Goal: Task Accomplishment & Management: Manage account settings

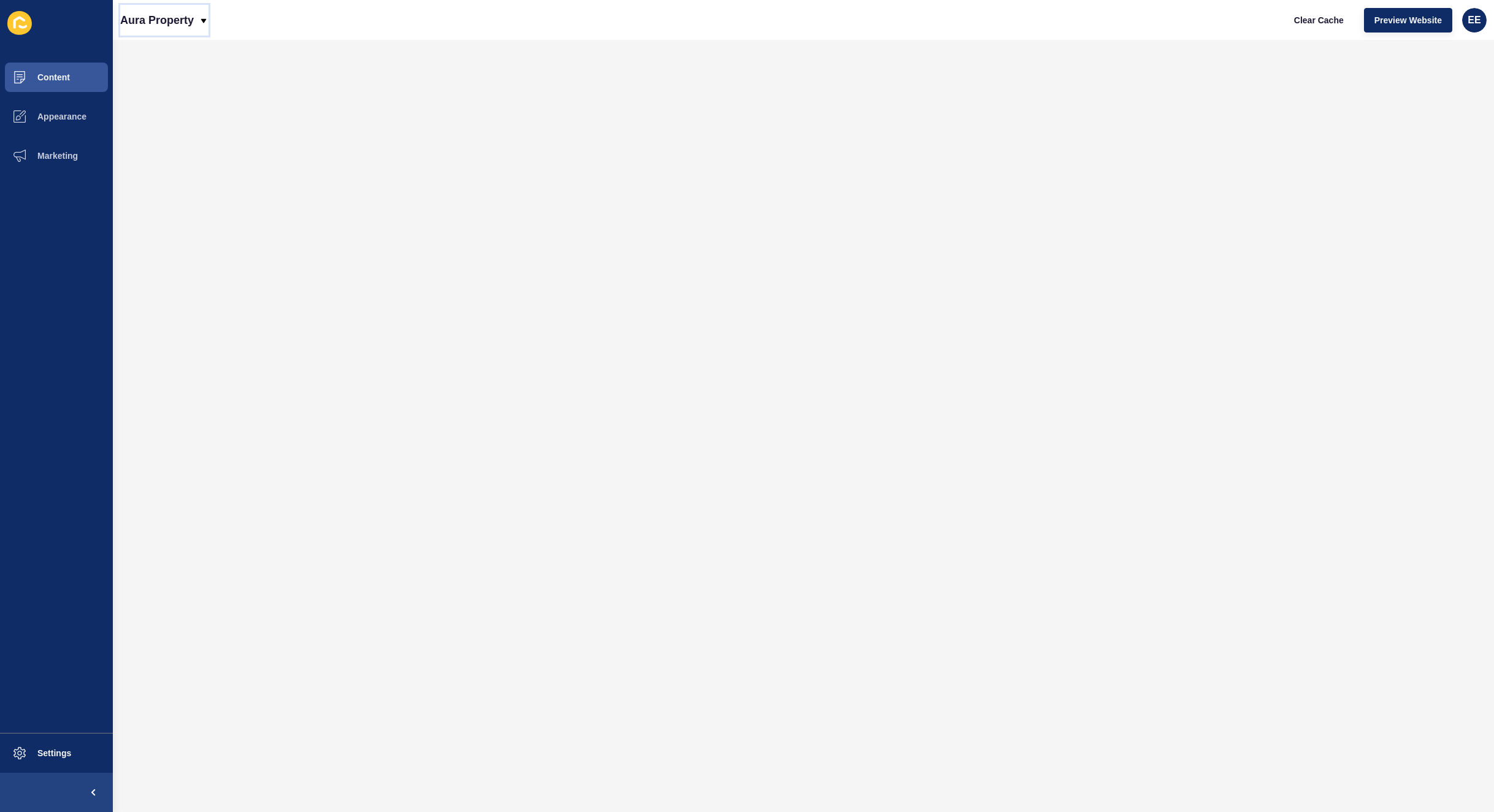
click at [191, 20] on p "Aura Property" at bounding box center [157, 20] width 74 height 31
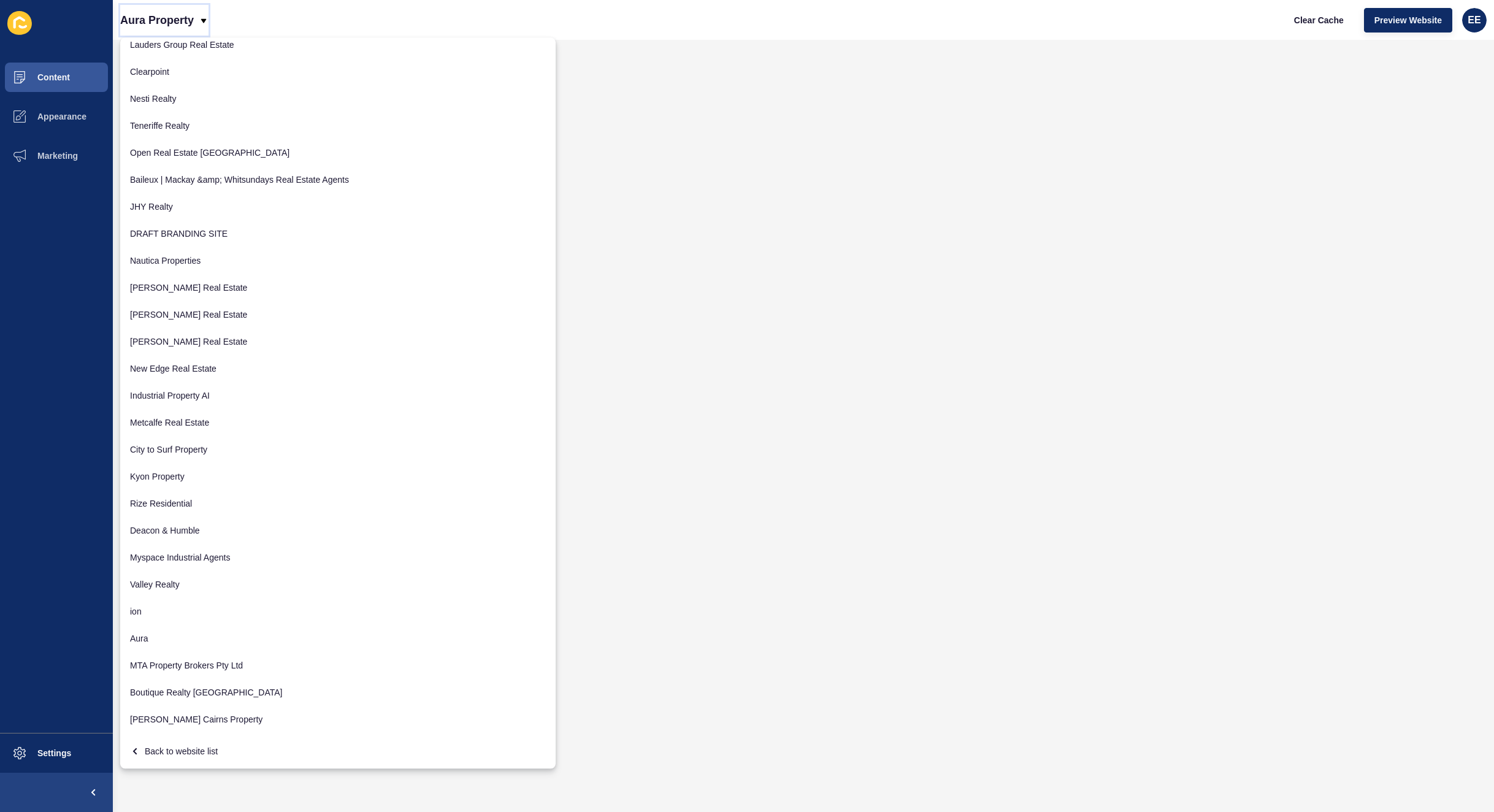
scroll to position [88, 0]
click at [182, 749] on div "Back to website list" at bounding box center [337, 750] width 415 height 22
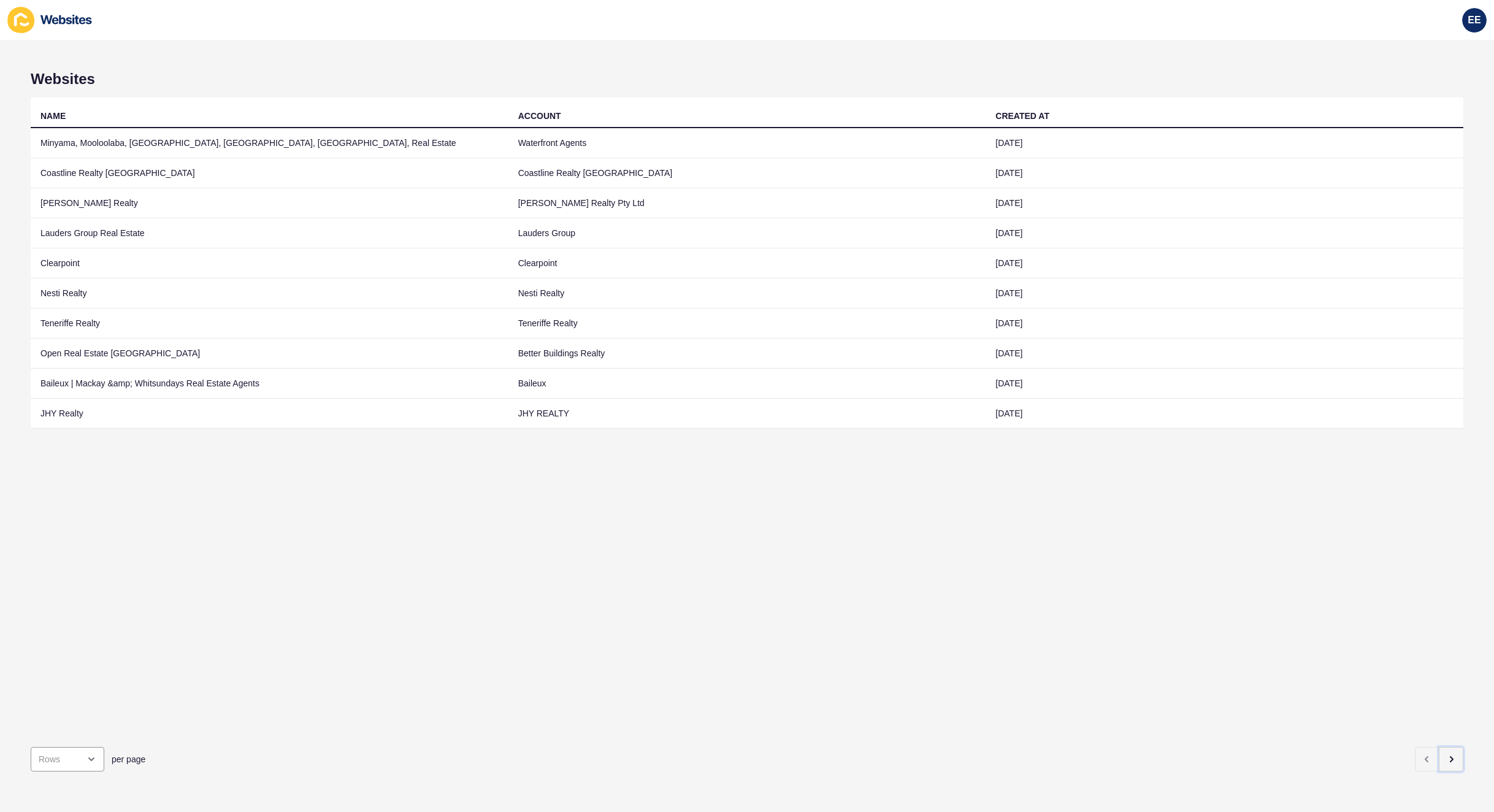
click at [1446, 754] on icon "button" at bounding box center [1450, 759] width 9 height 9
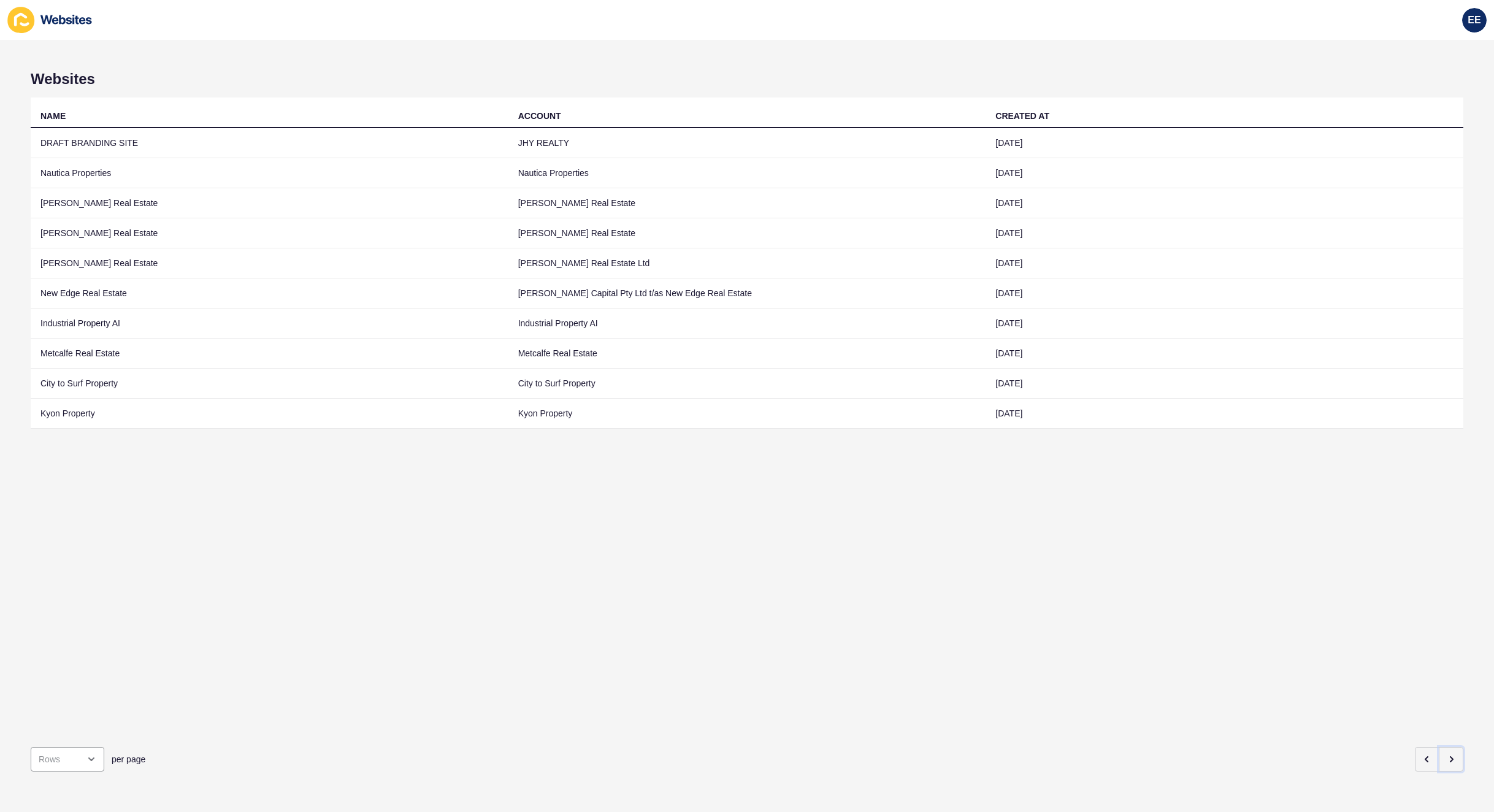
click at [1444, 747] on button "button" at bounding box center [1451, 759] width 25 height 25
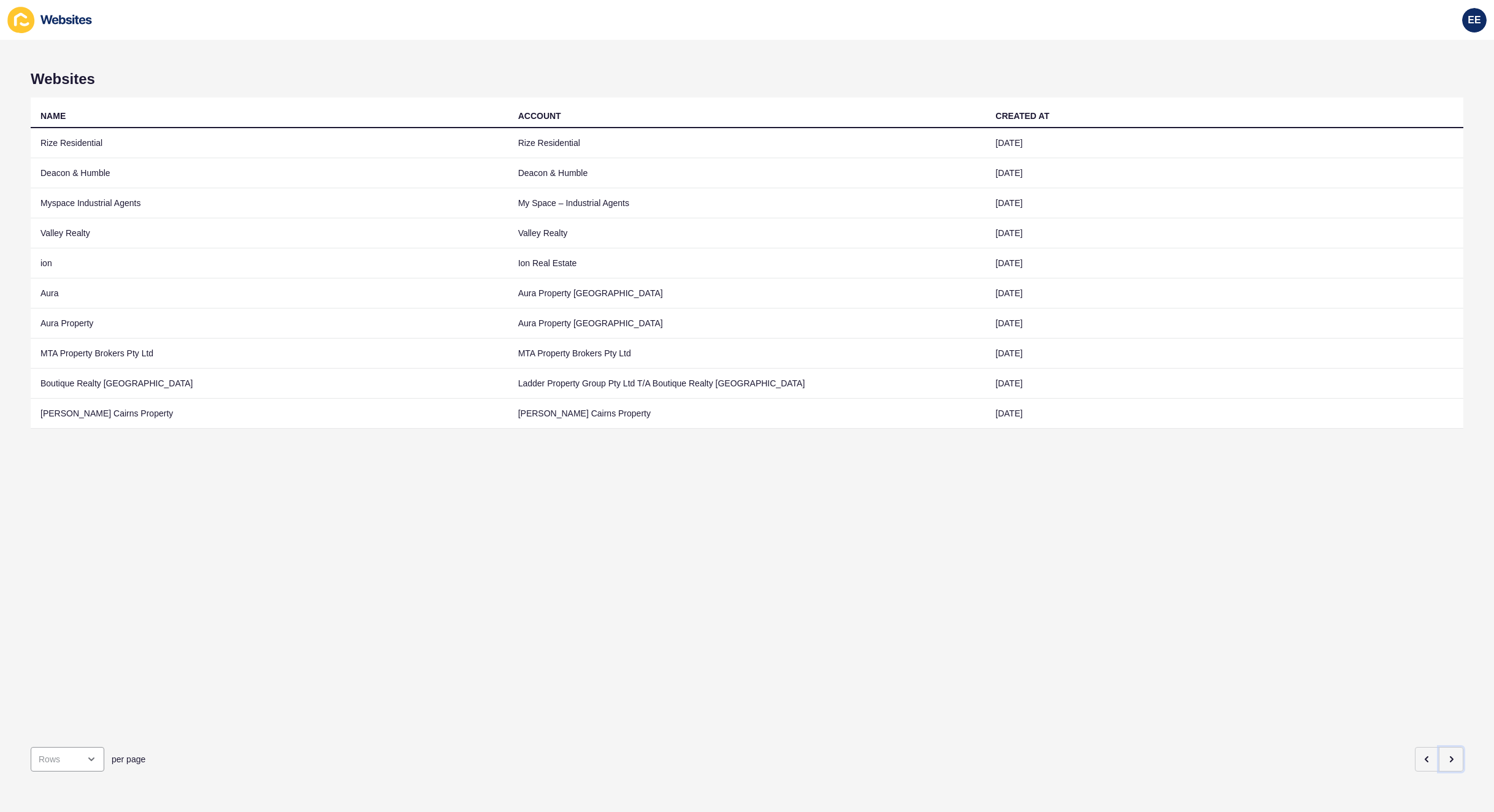
click at [1444, 747] on button "button" at bounding box center [1451, 759] width 25 height 25
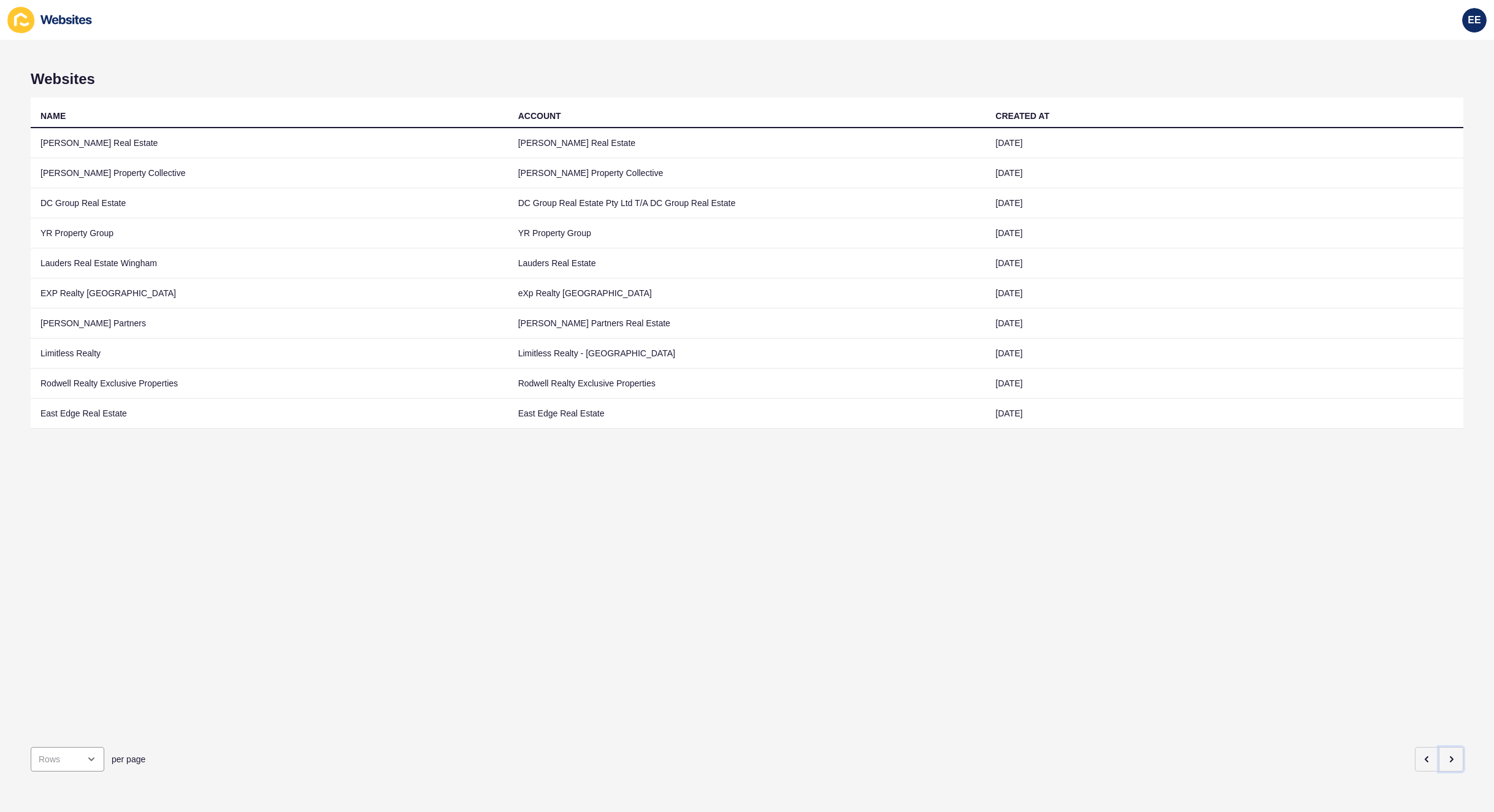
click at [1444, 747] on button "button" at bounding box center [1451, 759] width 25 height 25
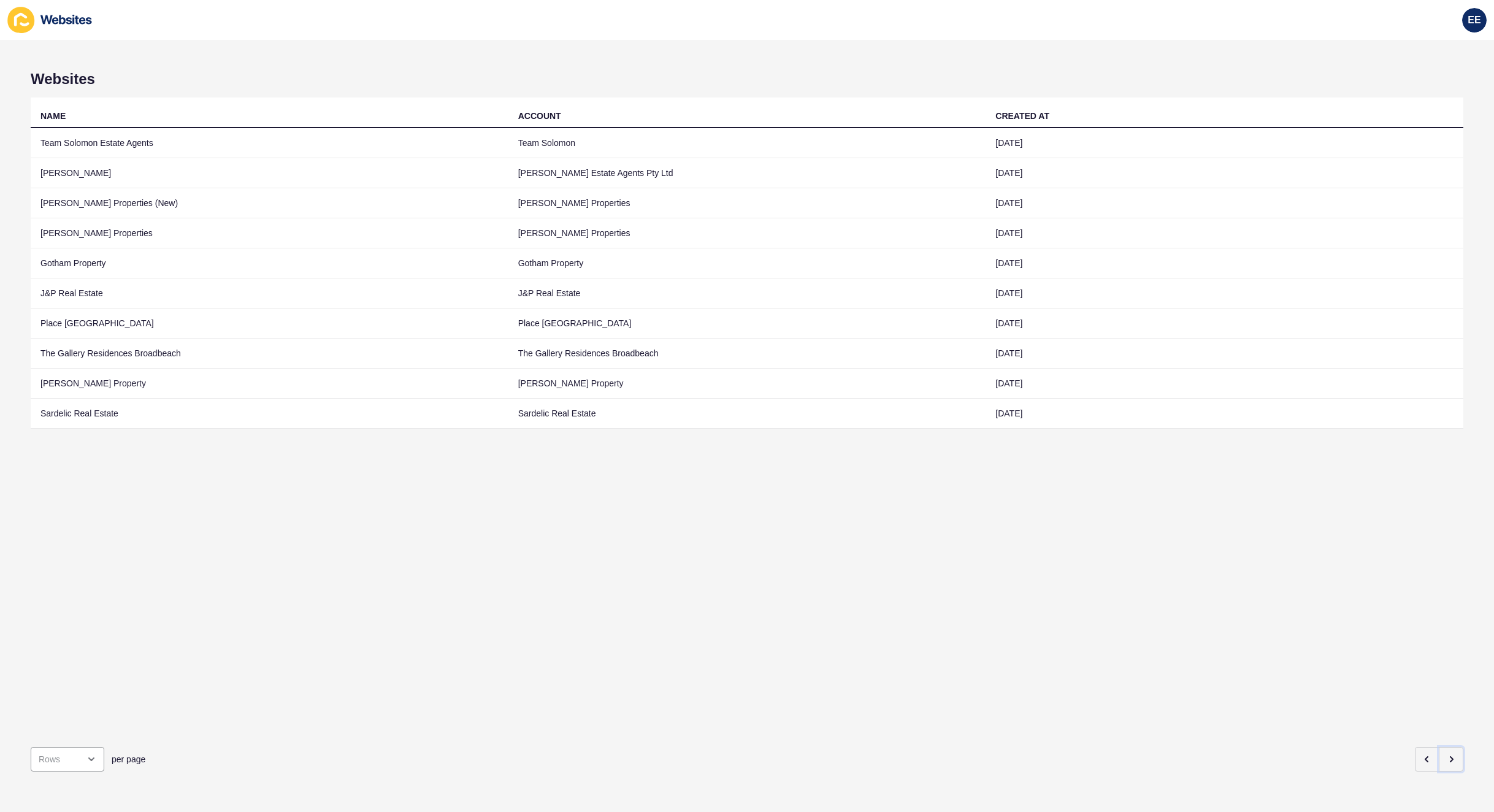
click at [1445, 748] on button "button" at bounding box center [1451, 759] width 25 height 25
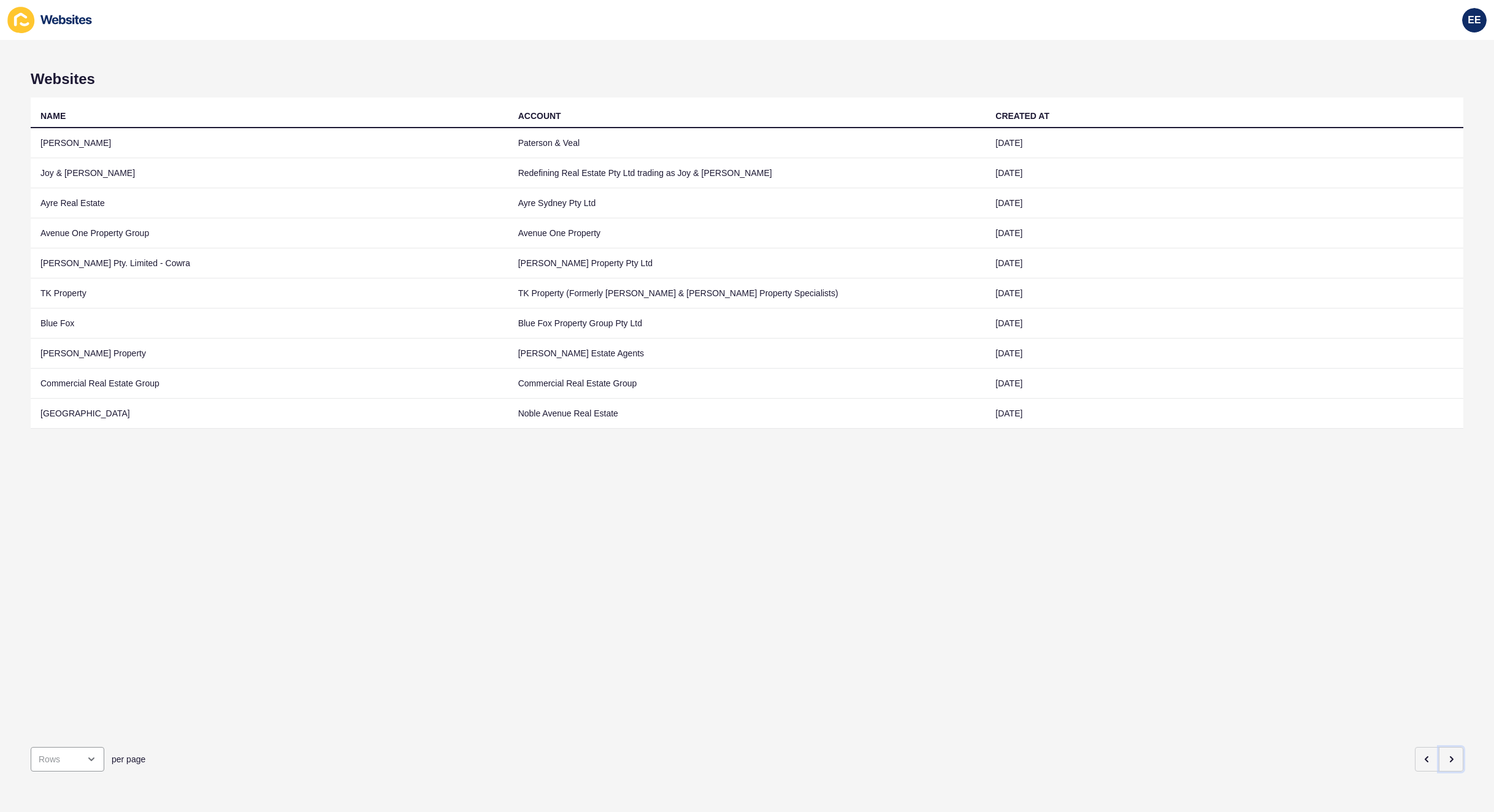
click at [1445, 748] on button "button" at bounding box center [1451, 759] width 25 height 25
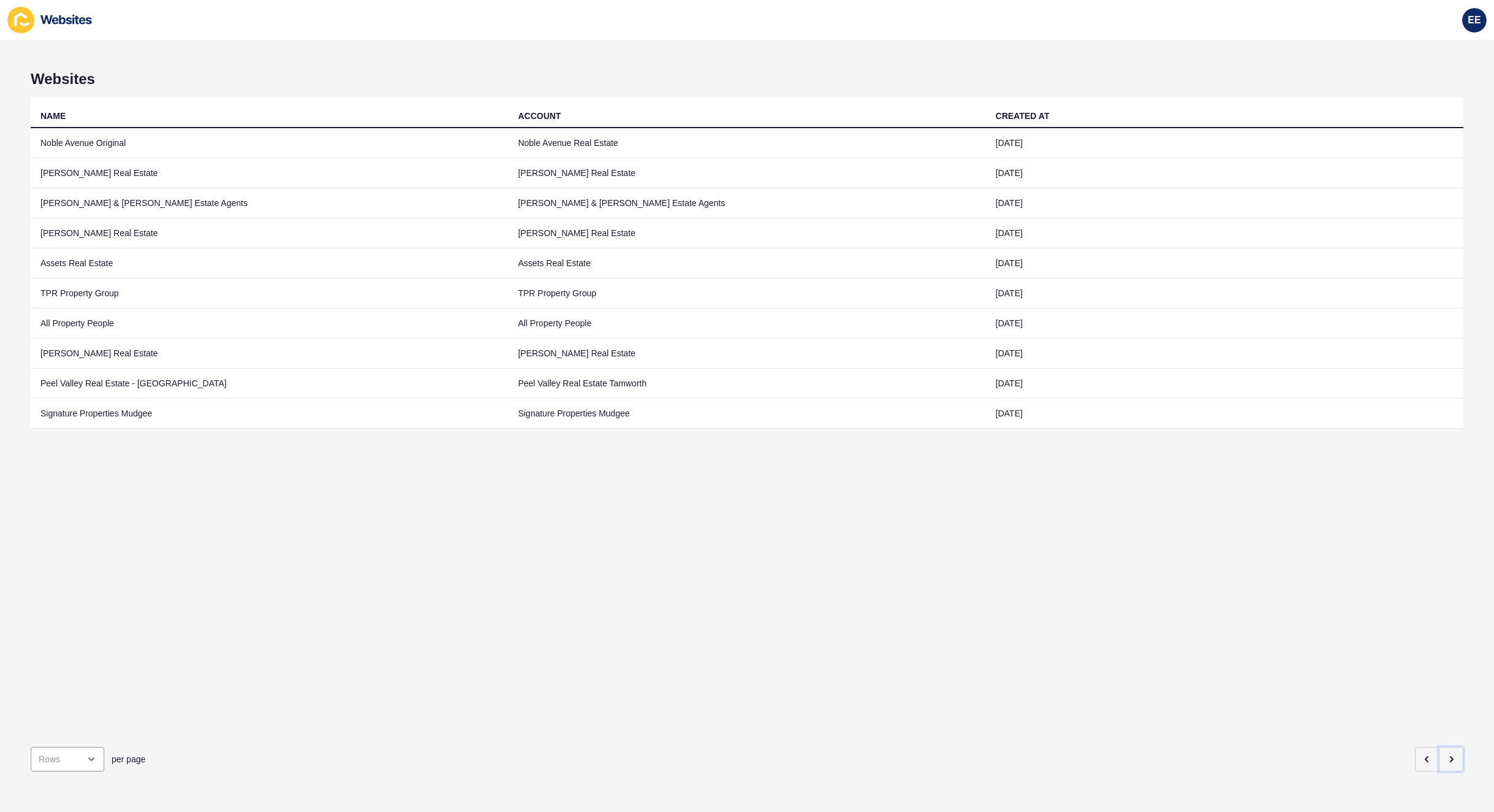
click at [1445, 748] on button "button" at bounding box center [1451, 759] width 25 height 25
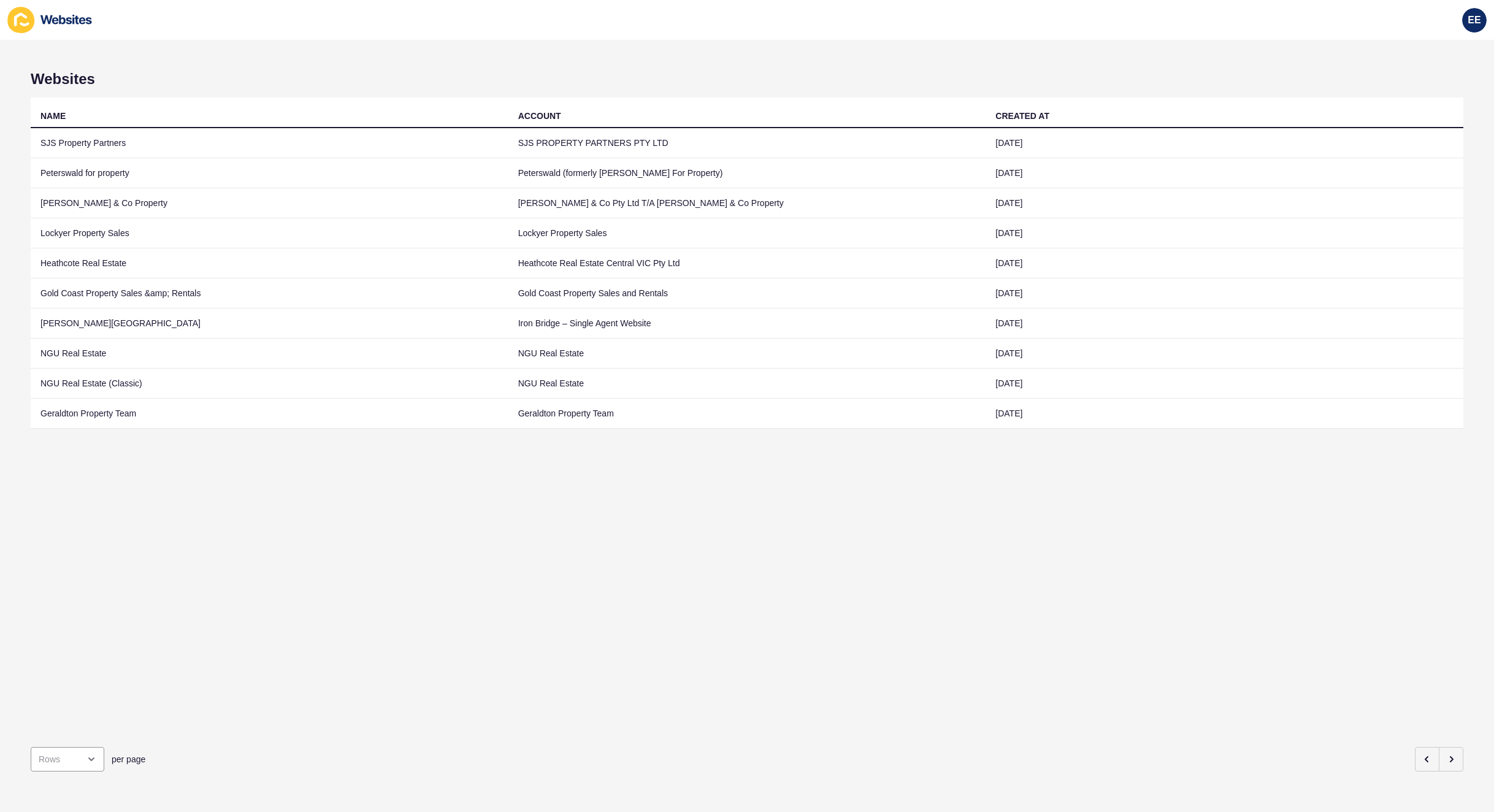
click at [83, 215] on td "[PERSON_NAME] & Co Property" at bounding box center [269, 203] width 478 height 30
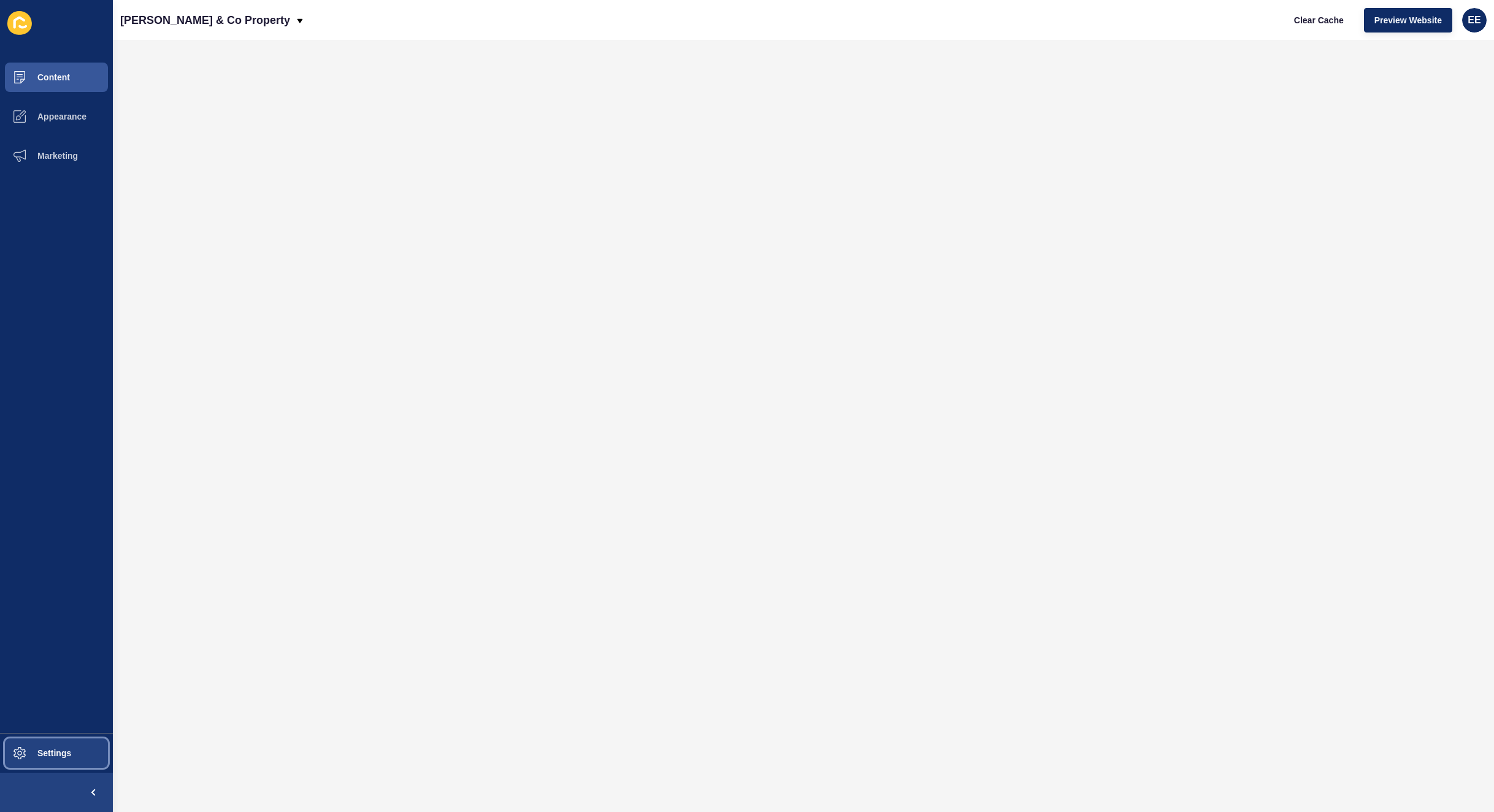
click at [44, 746] on button "Settings" at bounding box center [56, 753] width 113 height 39
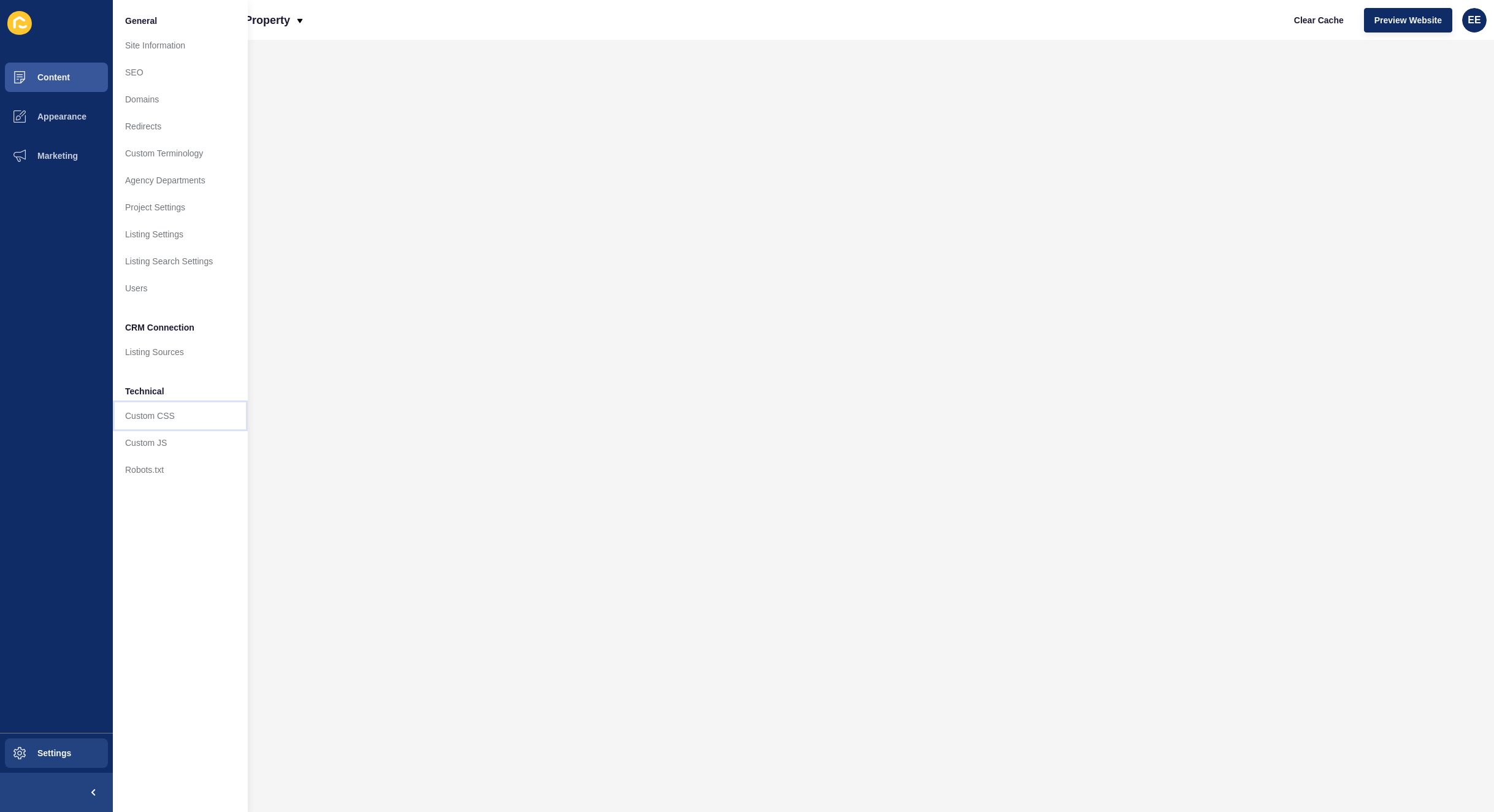
drag, startPoint x: 137, startPoint y: 406, endPoint x: 189, endPoint y: 407, distance: 52.0
click at [139, 407] on link "Custom CSS" at bounding box center [180, 415] width 135 height 27
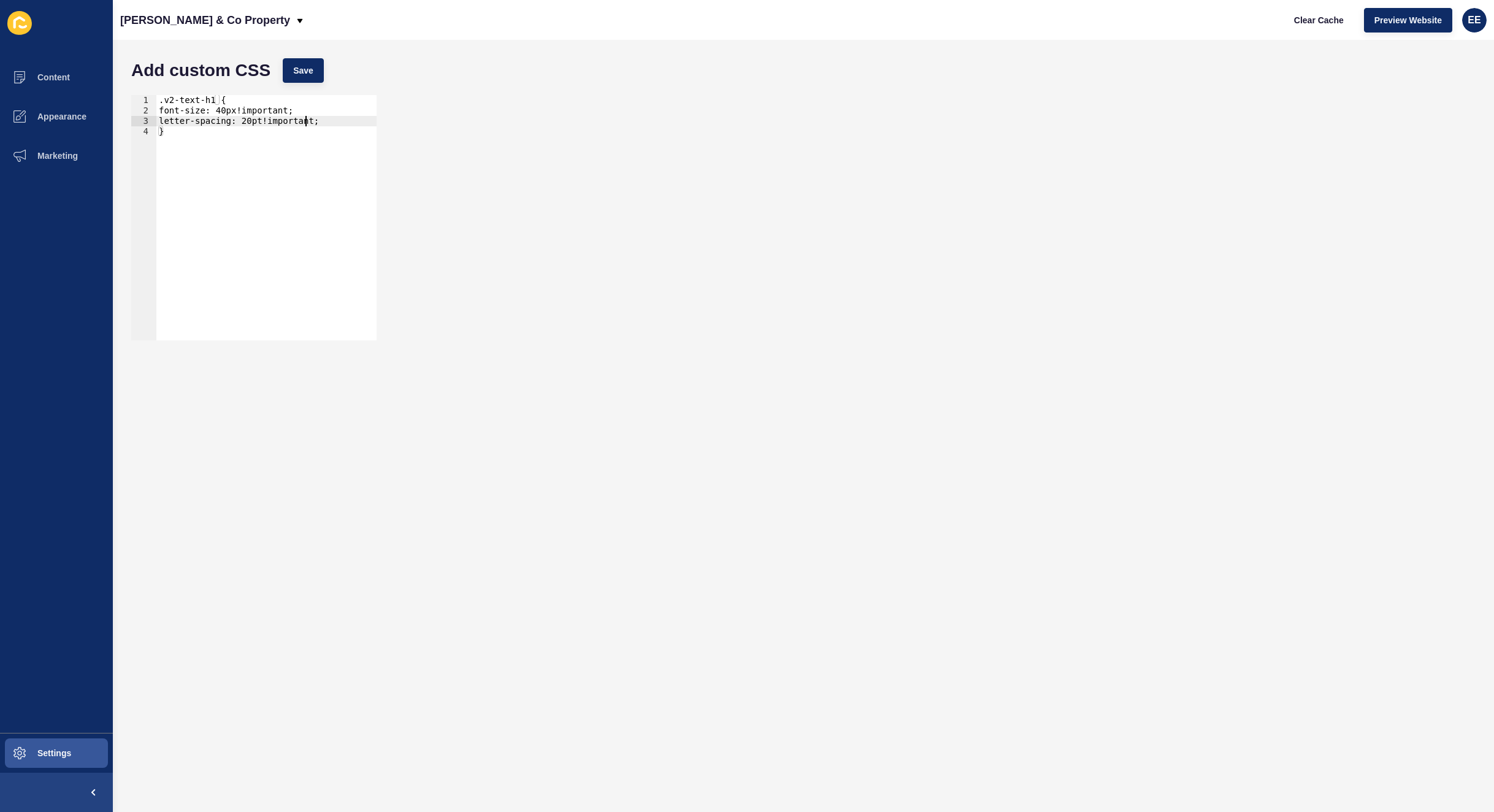
type textarea "letter-spacing: 20pt!important;"
drag, startPoint x: 310, startPoint y: 120, endPoint x: 320, endPoint y: 125, distance: 11.2
click at [310, 121] on div ".v2-text-h1 { font-size: 40px!important; letter-spacing: 20pt!important; }" at bounding box center [266, 228] width 220 height 266
drag, startPoint x: 320, startPoint y: 125, endPoint x: 155, endPoint y: 117, distance: 165.2
click at [155, 117] on div "letter-spacing: 20pt!important; 1 2 3 4 .v2-text-h1 { font-size: 40px!important…" at bounding box center [254, 218] width 245 height 245
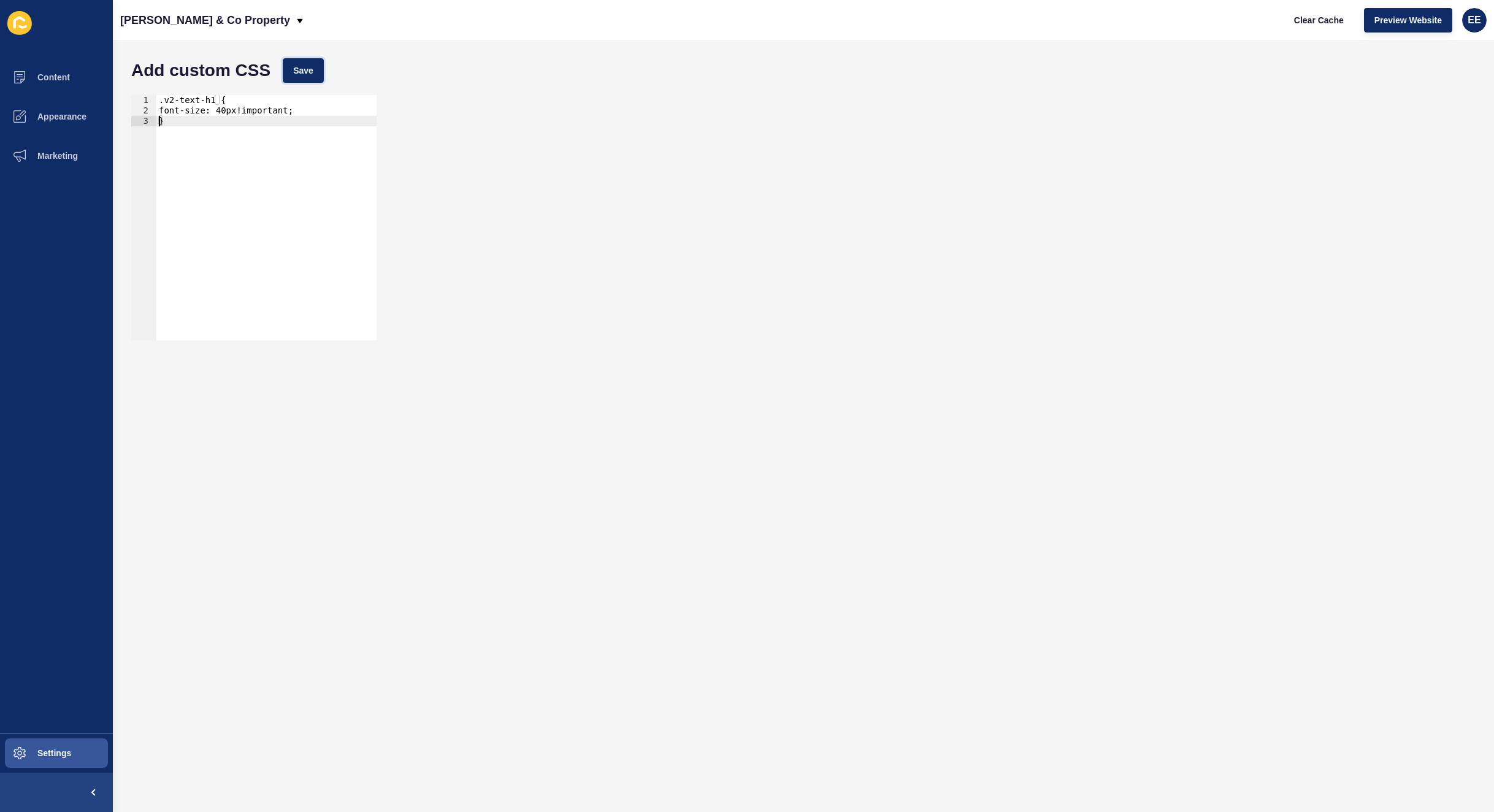
click at [307, 59] on button "Save" at bounding box center [303, 71] width 41 height 25
click at [817, 262] on div "} 1 2 3 .v2-text-h1 { font-size: 40px!important; } הההההההההההההההההההההההההההה…" at bounding box center [802, 218] width 1356 height 258
click at [1403, 15] on span "Preview Website" at bounding box center [1408, 20] width 67 height 12
click at [216, 107] on div ".v2-text-h1 { font-size: 40px!important; }" at bounding box center [266, 228] width 220 height 266
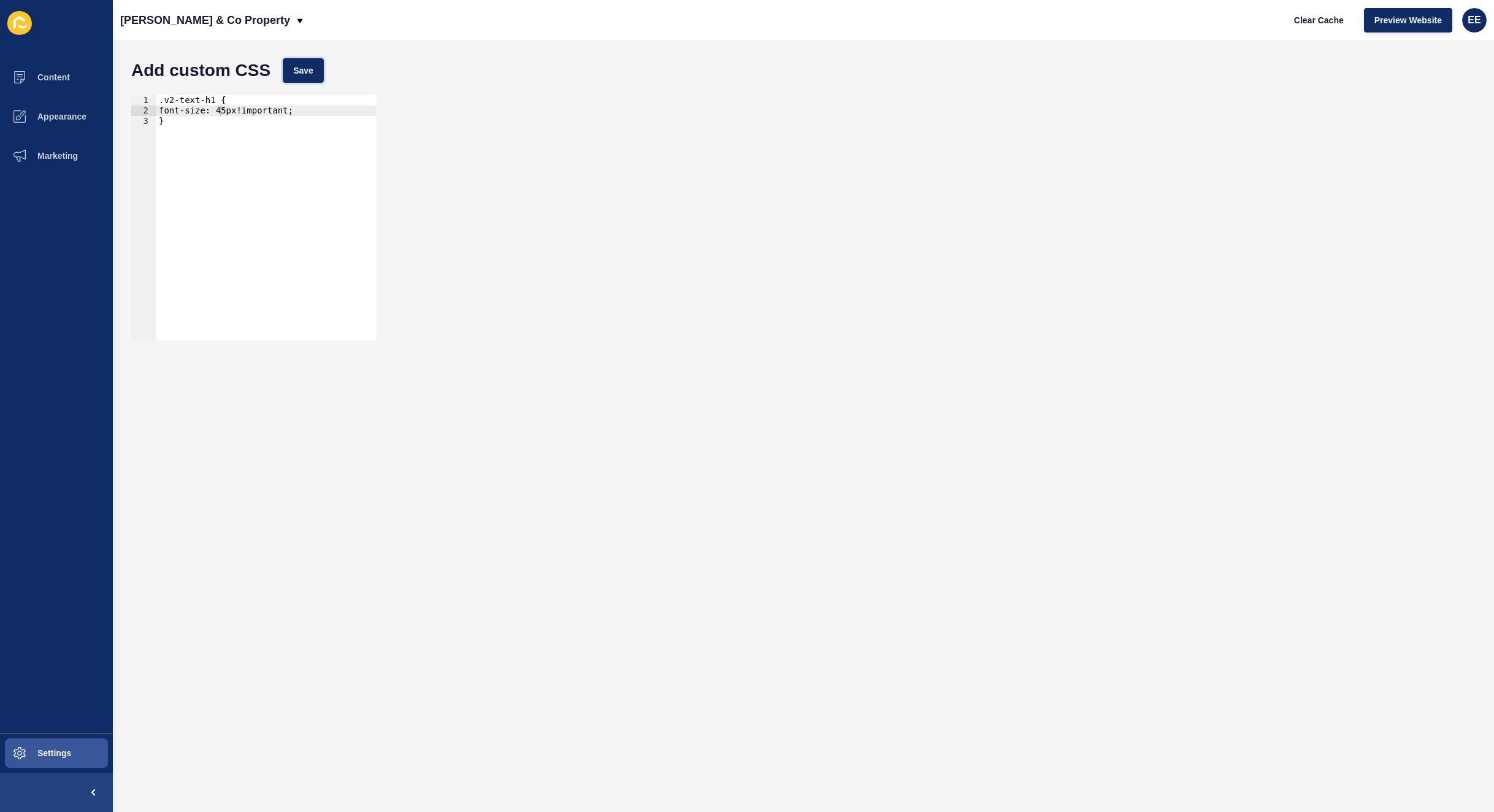
click at [310, 77] on button "Save" at bounding box center [303, 71] width 41 height 25
click at [217, 107] on div ".v2-text-h1 { font-size: 45px!important; }" at bounding box center [266, 228] width 220 height 266
click at [212, 109] on div ".v2-text-h1 { font-size: 45px!important; }" at bounding box center [266, 228] width 220 height 266
click at [227, 110] on div ".v2-text-h1 { font-size: 45px!important; }" at bounding box center [266, 218] width 220 height 245
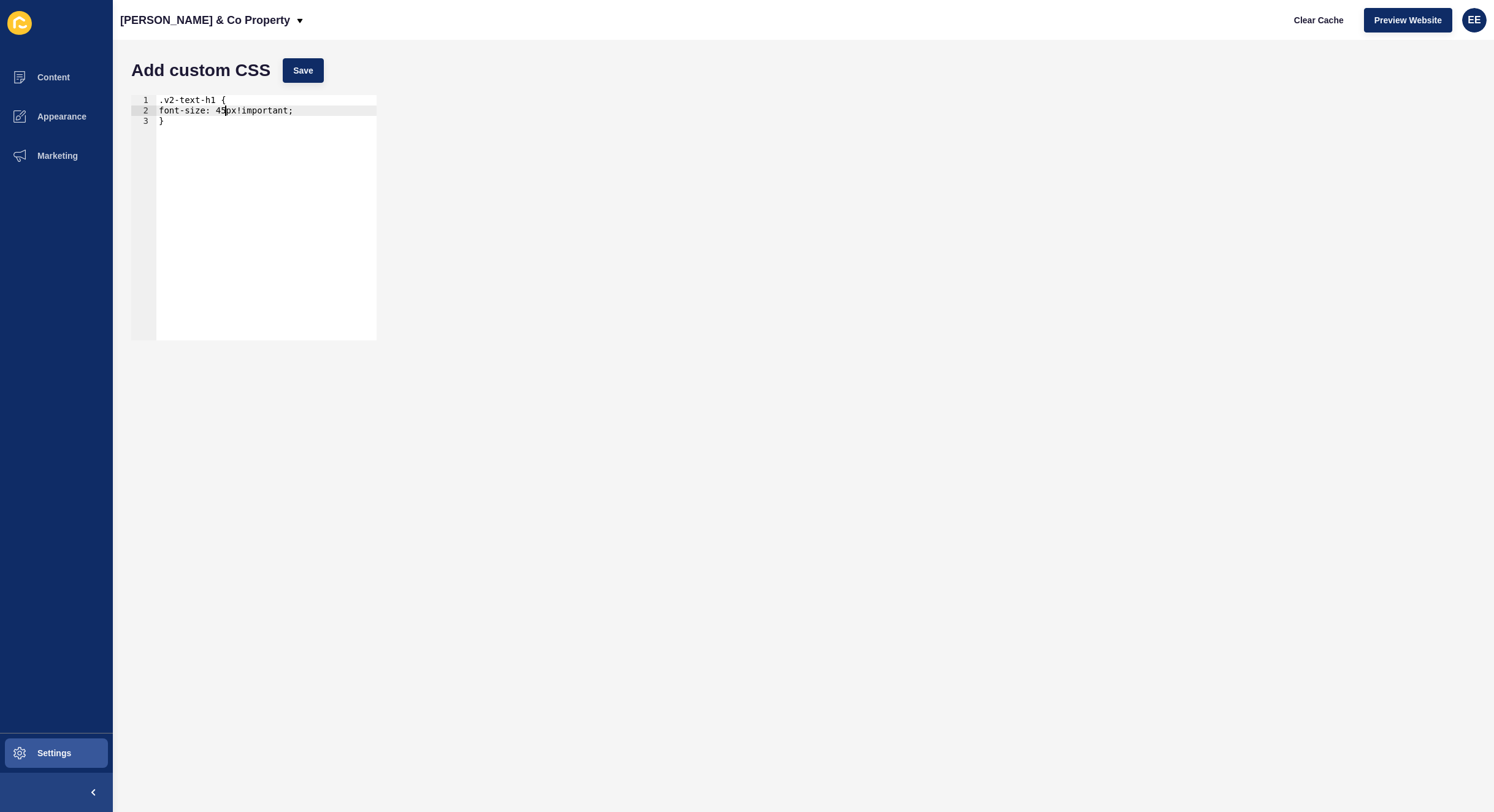
click at [216, 109] on div ".v2-text-h1 { font-size: 45px!important; }" at bounding box center [266, 228] width 220 height 266
click at [298, 72] on span "Save" at bounding box center [303, 70] width 20 height 12
click at [308, 72] on span "Save" at bounding box center [303, 70] width 20 height 12
click at [216, 109] on div ".v2-text-h1 { font-size: 50px!important; }" at bounding box center [266, 228] width 220 height 266
drag, startPoint x: 309, startPoint y: 60, endPoint x: 391, endPoint y: 72, distance: 82.9
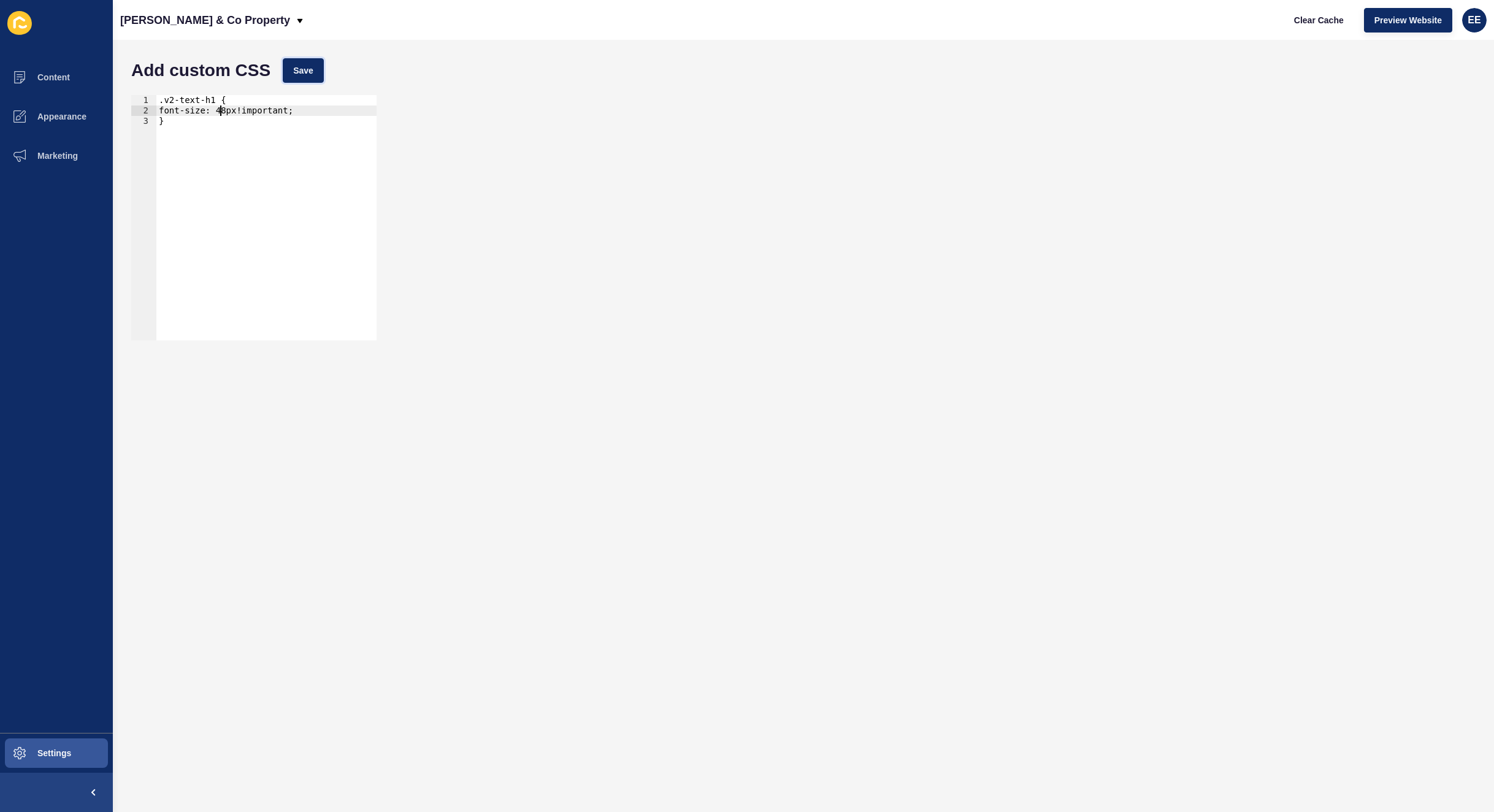
click at [310, 62] on button "Save" at bounding box center [303, 71] width 41 height 25
click at [215, 109] on div ".v2-text-h1 { font-size: 48px!important; }" at bounding box center [266, 228] width 220 height 266
type textarea "font-size: 46px!important;"
click at [316, 74] on button "Save" at bounding box center [303, 71] width 41 height 25
click at [63, 74] on span "Content" at bounding box center [34, 77] width 72 height 9
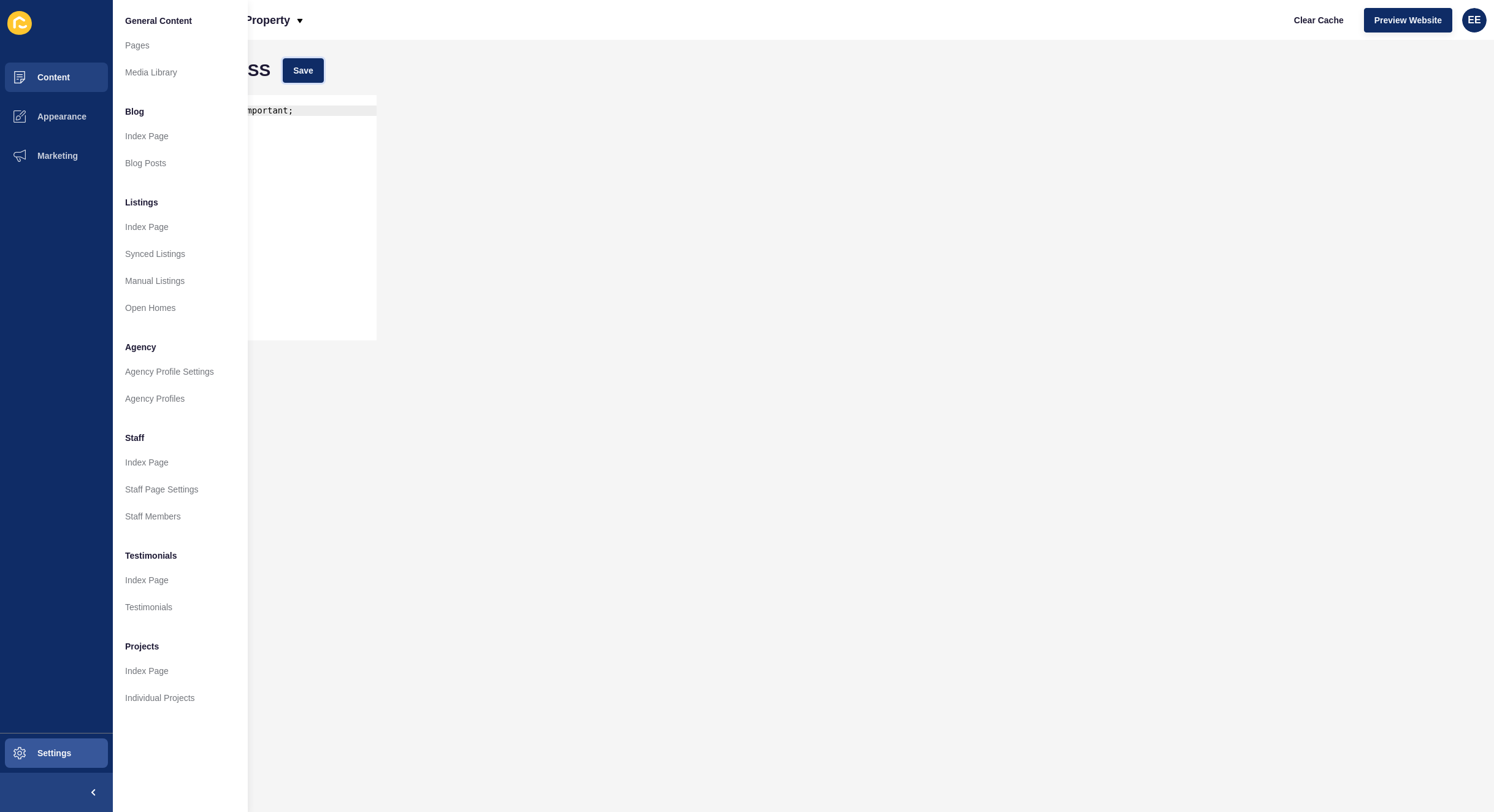
click at [312, 78] on button "Save" at bounding box center [303, 71] width 41 height 25
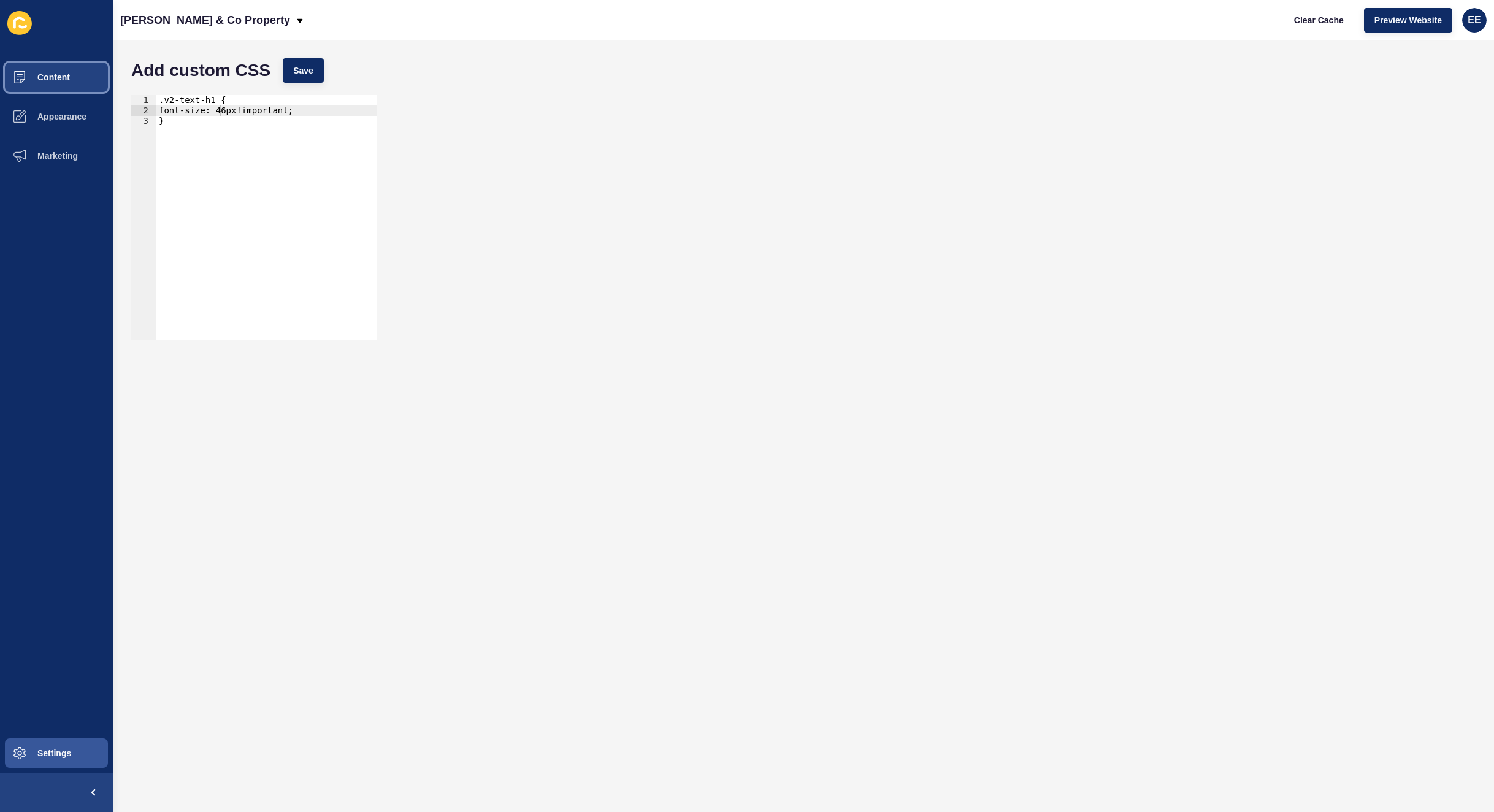
click at [59, 85] on button "Content" at bounding box center [56, 77] width 113 height 39
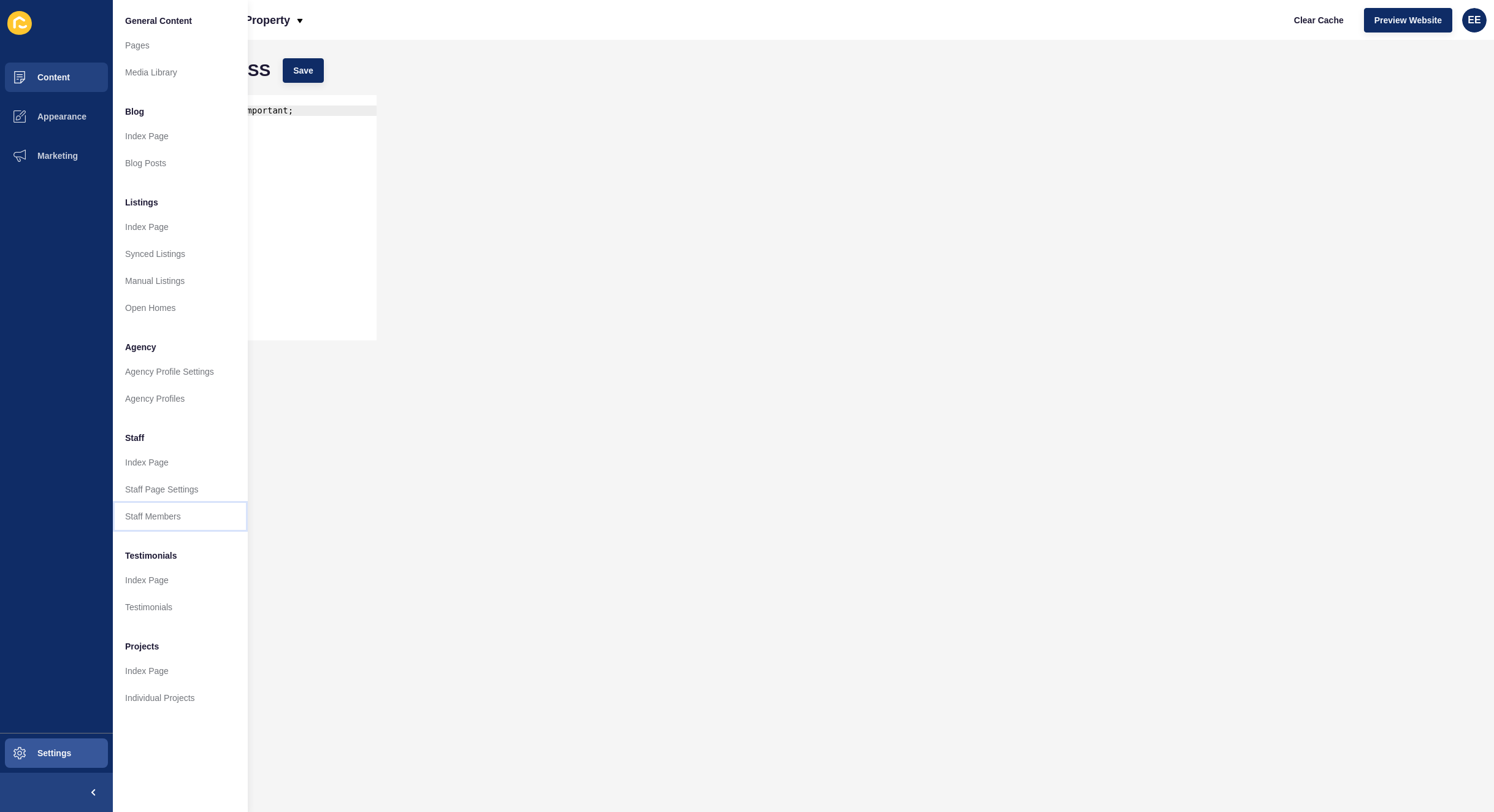
click at [150, 518] on link "Staff Members" at bounding box center [180, 516] width 135 height 27
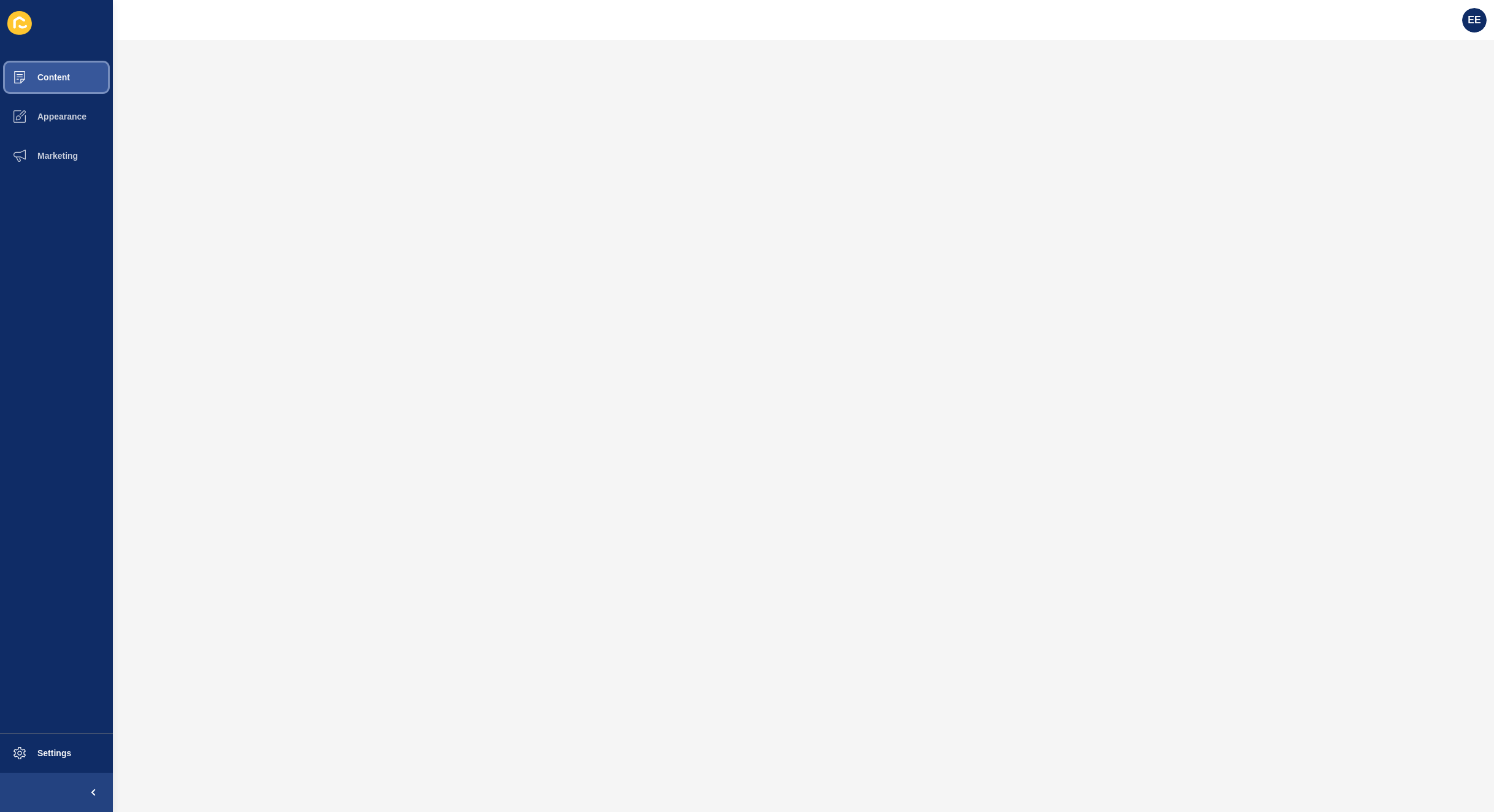
click at [67, 74] on span "Content" at bounding box center [34, 77] width 72 height 9
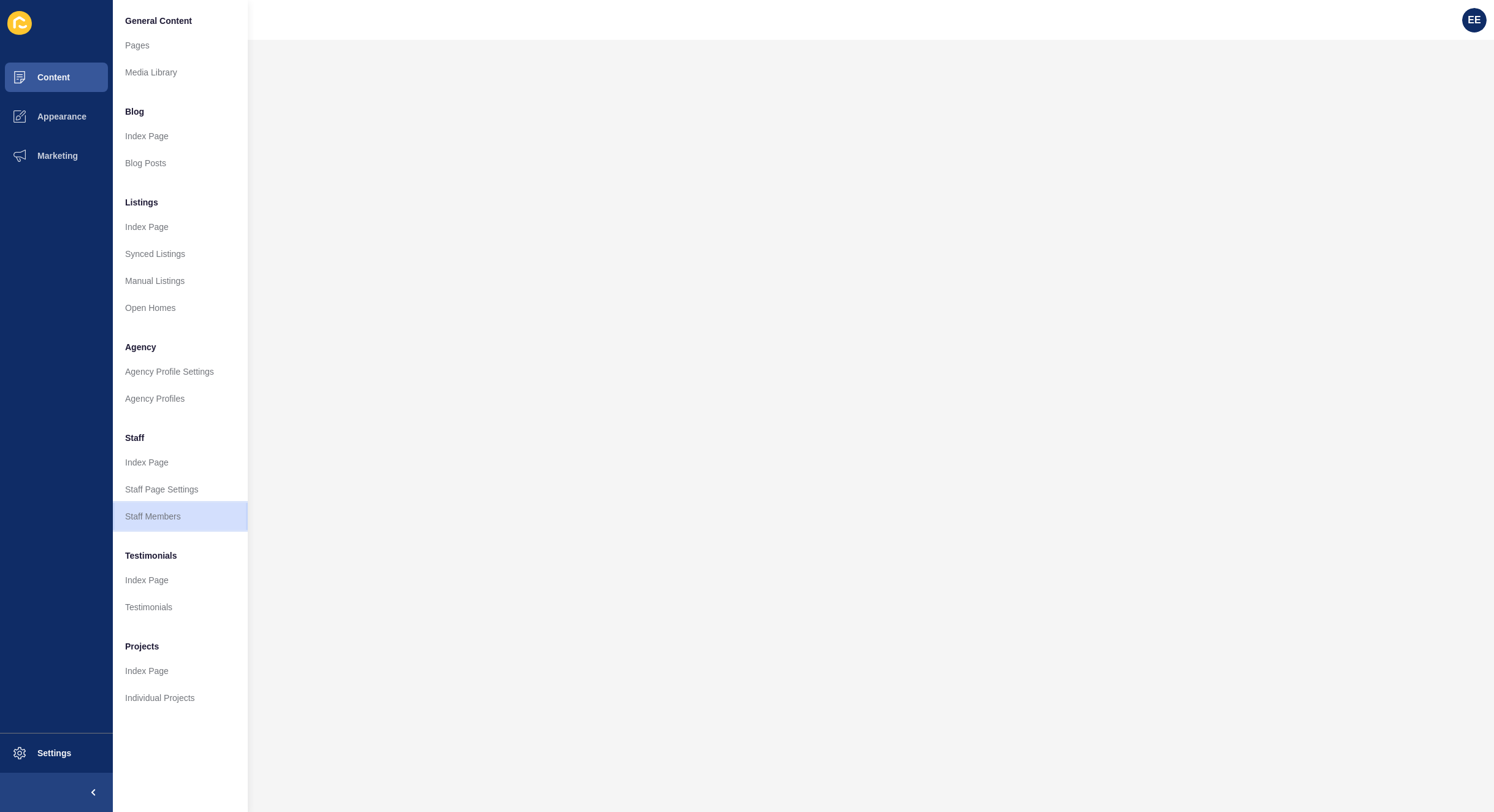
click at [137, 511] on link "Staff Members" at bounding box center [180, 516] width 135 height 27
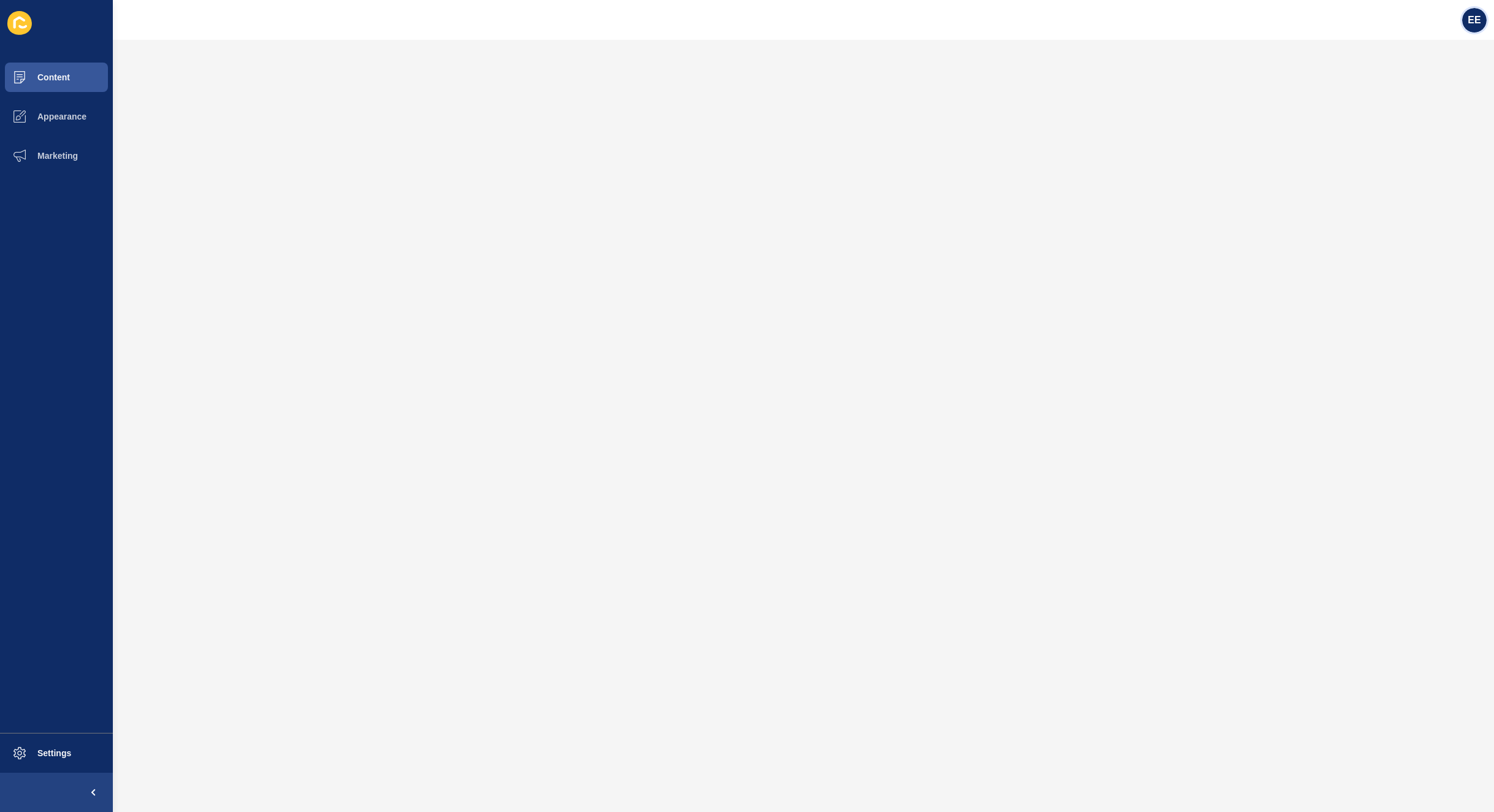
click at [1465, 15] on div "EE" at bounding box center [1474, 20] width 25 height 25
click at [1415, 98] on link "Logout" at bounding box center [1443, 102] width 90 height 27
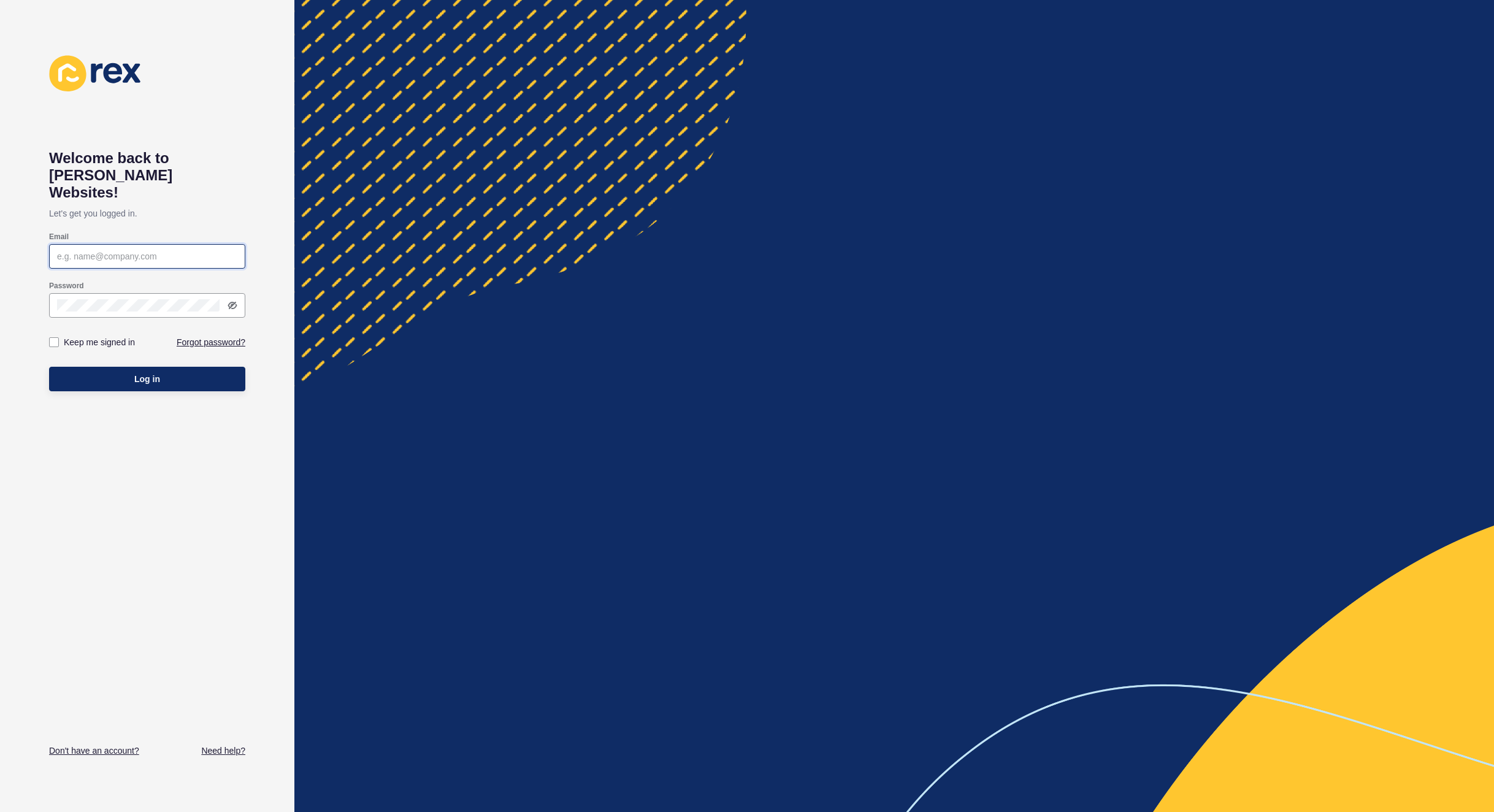
type input "[PERSON_NAME][EMAIL_ADDRESS][PERSON_NAME][DOMAIN_NAME]"
click at [177, 372] on button "Log in" at bounding box center [147, 379] width 196 height 25
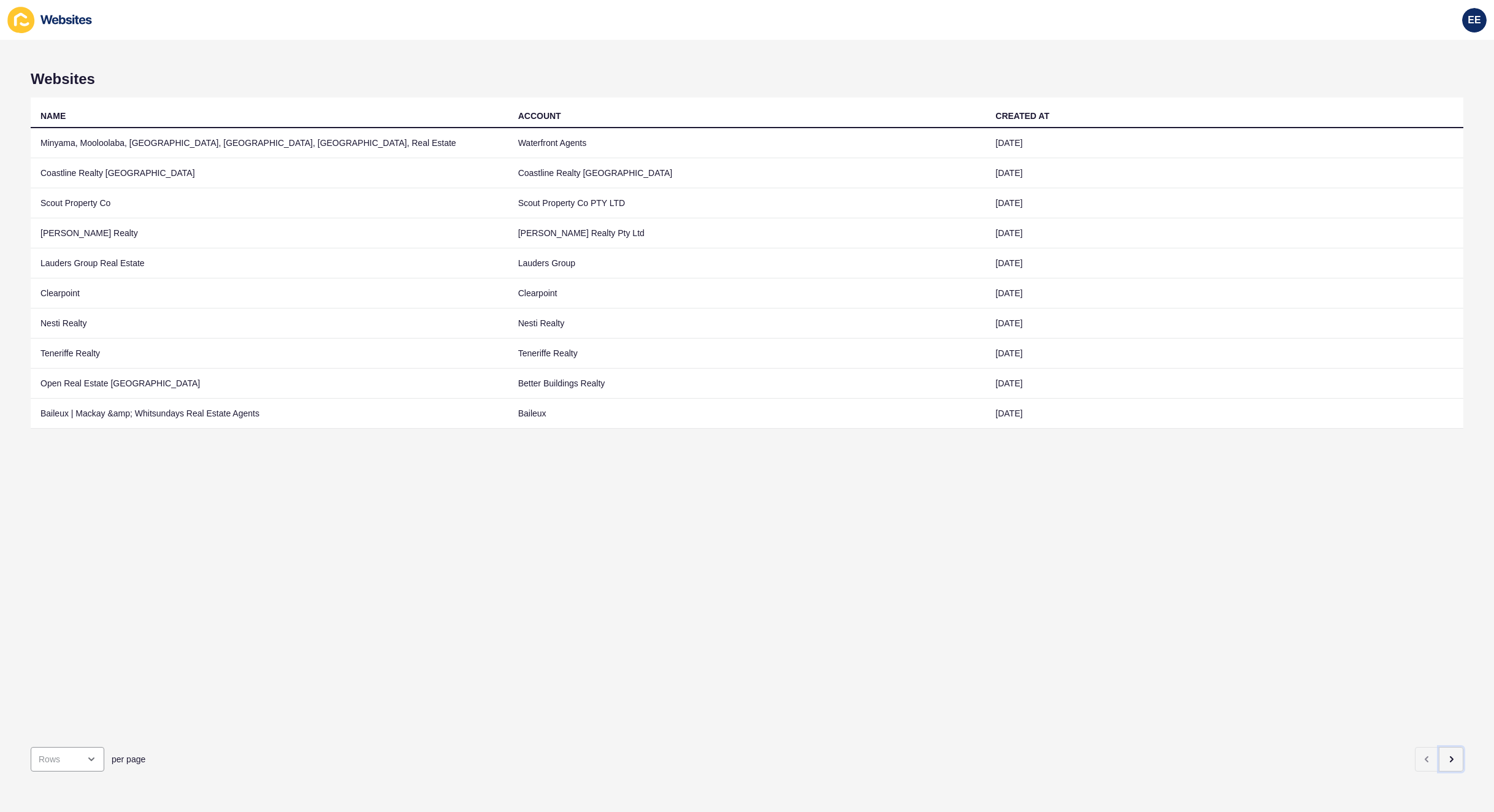
click at [1446, 754] on icon "button" at bounding box center [1450, 759] width 9 height 9
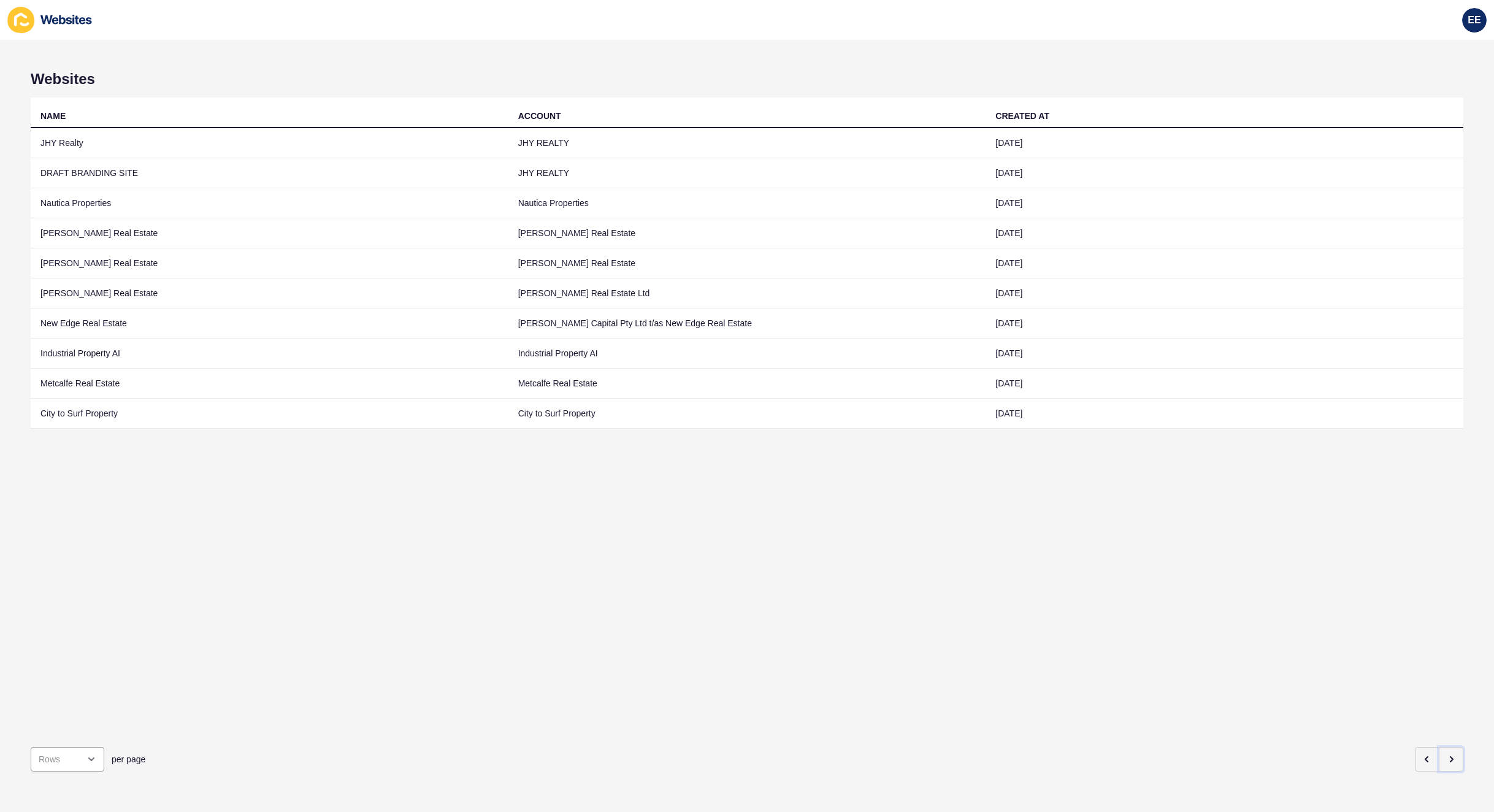
click at [1446, 754] on icon "button" at bounding box center [1450, 759] width 9 height 9
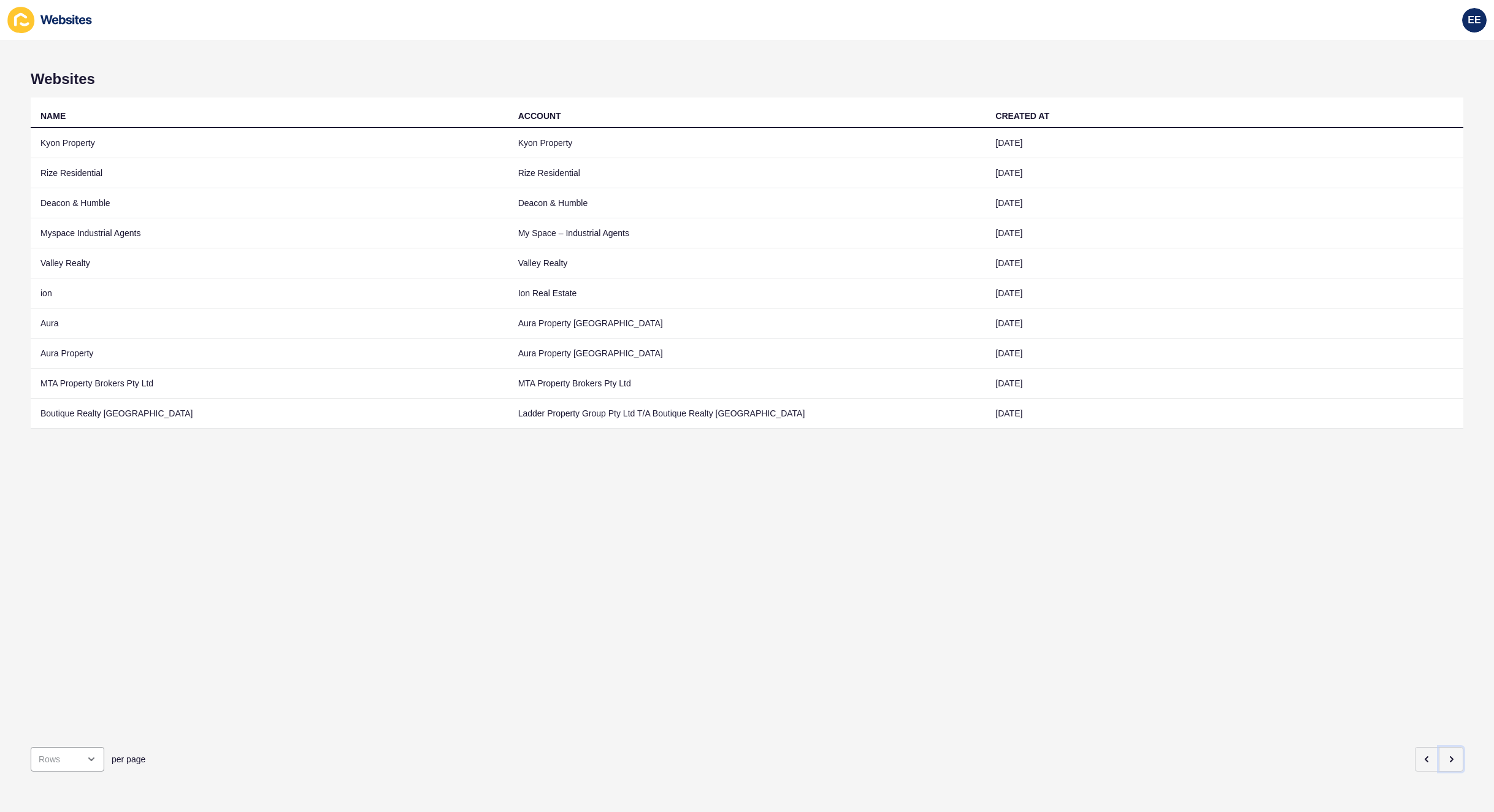
click at [1446, 754] on icon "button" at bounding box center [1450, 759] width 9 height 9
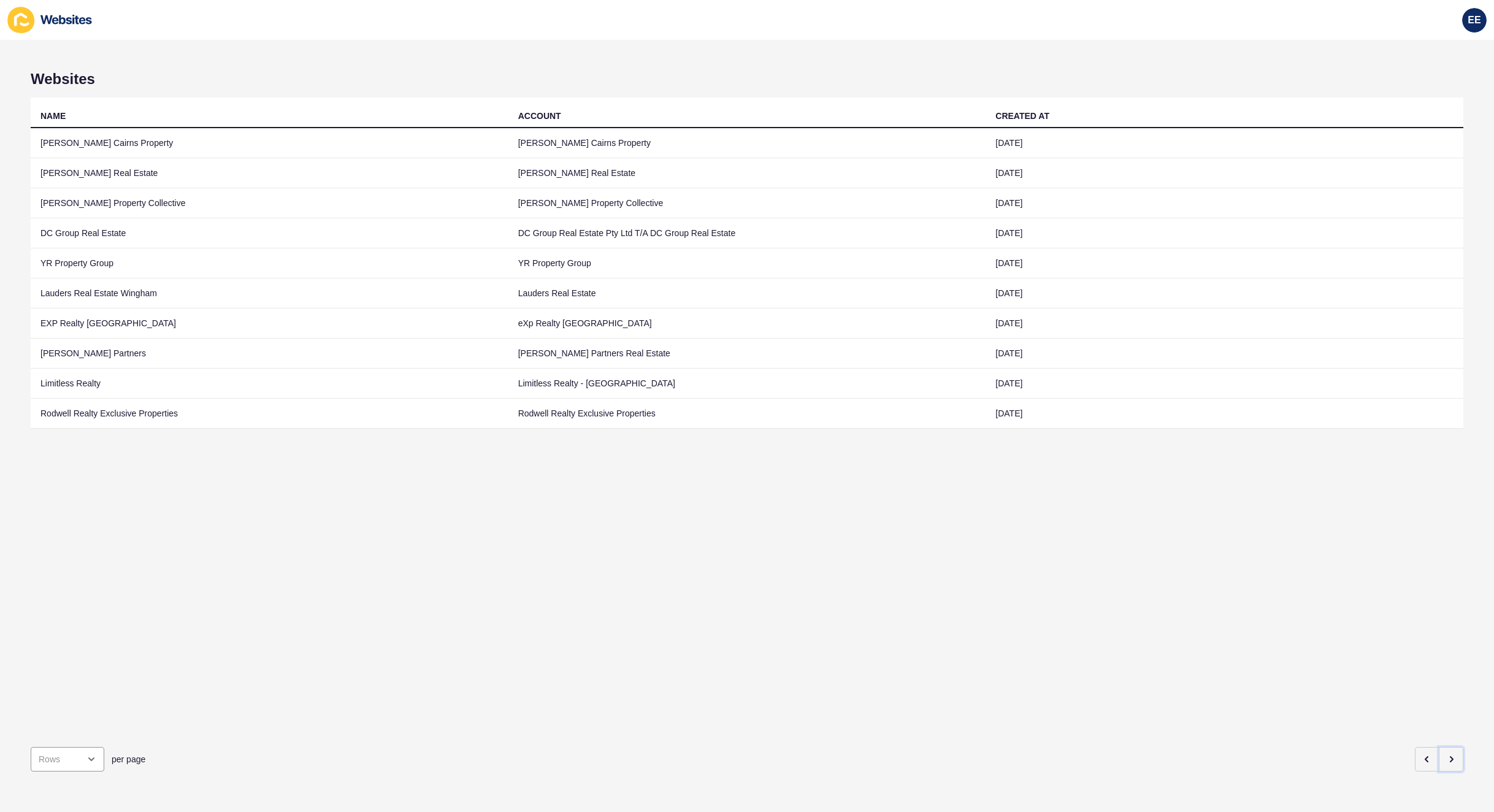
click at [1446, 754] on icon "button" at bounding box center [1450, 759] width 9 height 9
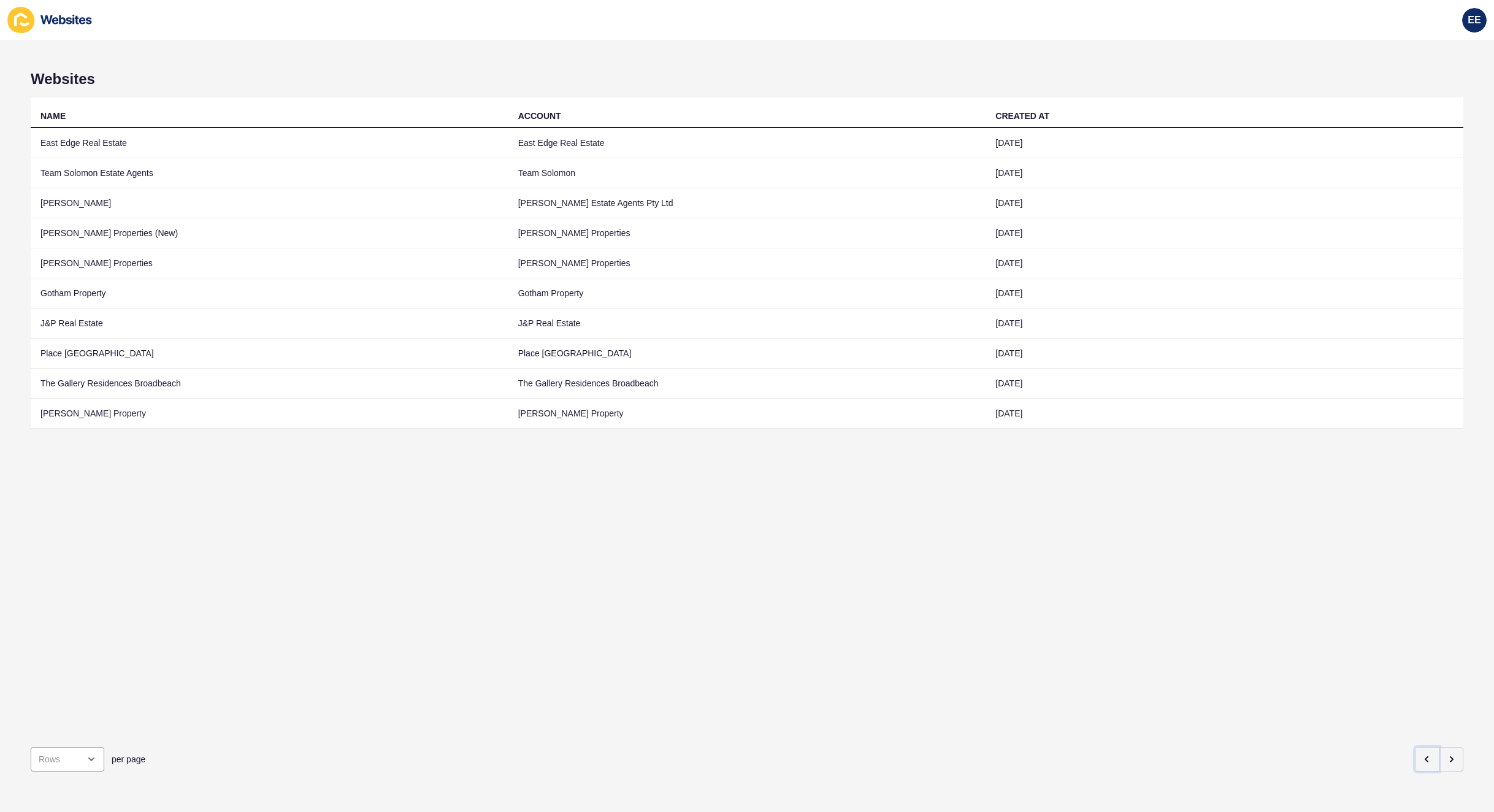
click at [1414, 751] on button "button" at bounding box center [1427, 759] width 25 height 25
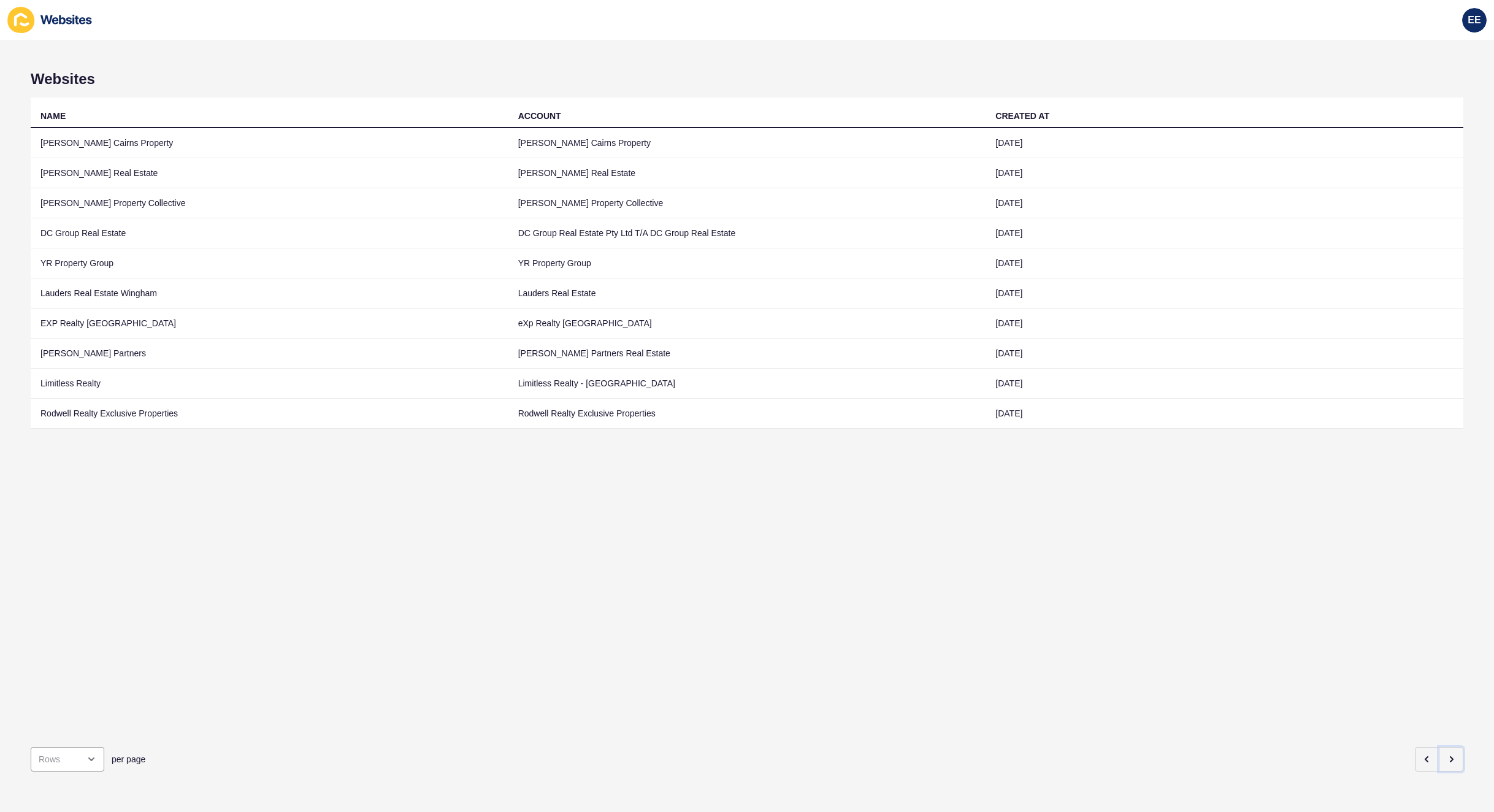
click at [1444, 747] on button "button" at bounding box center [1451, 759] width 25 height 25
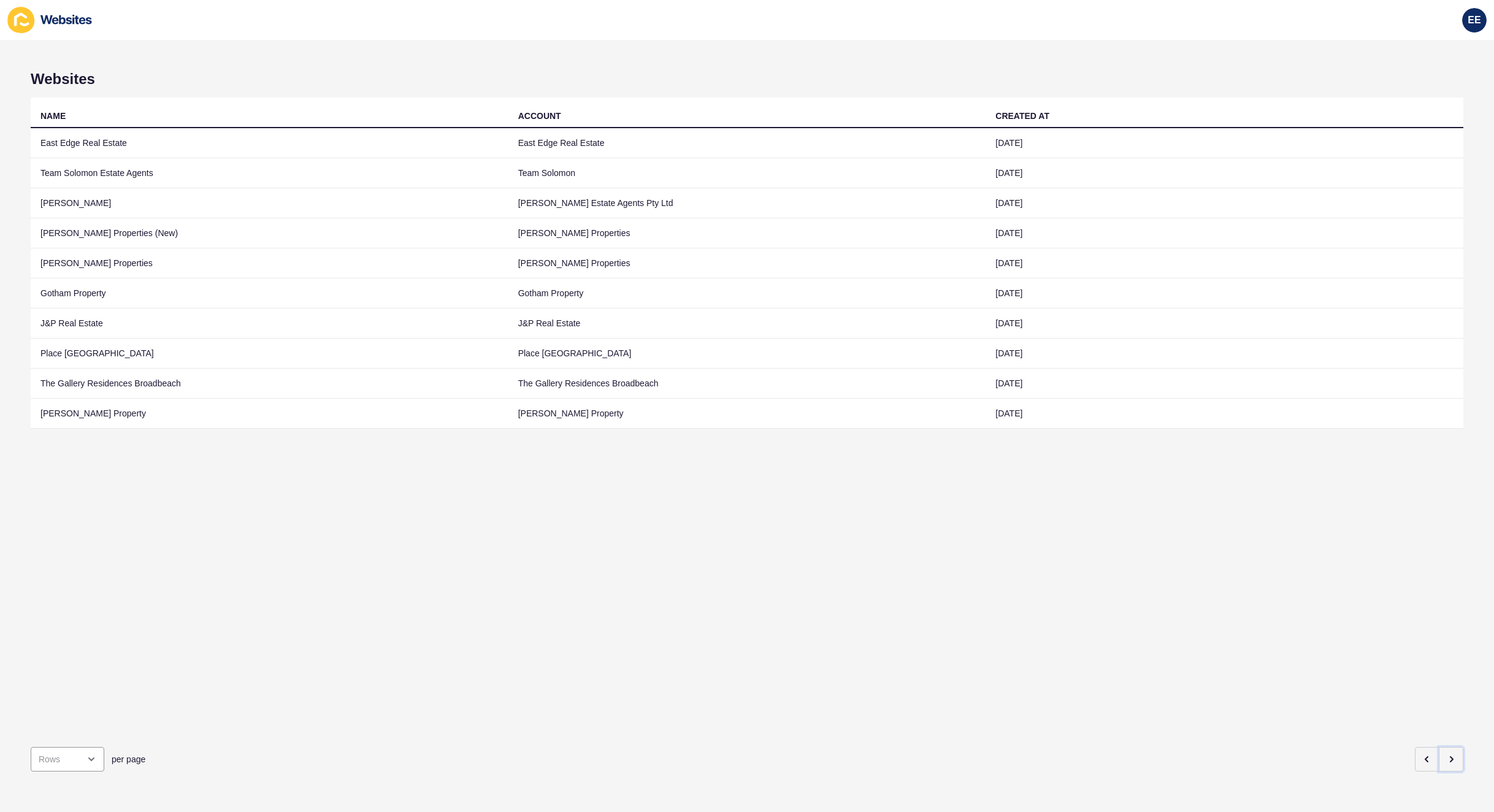
click at [1444, 747] on button "button" at bounding box center [1451, 759] width 25 height 25
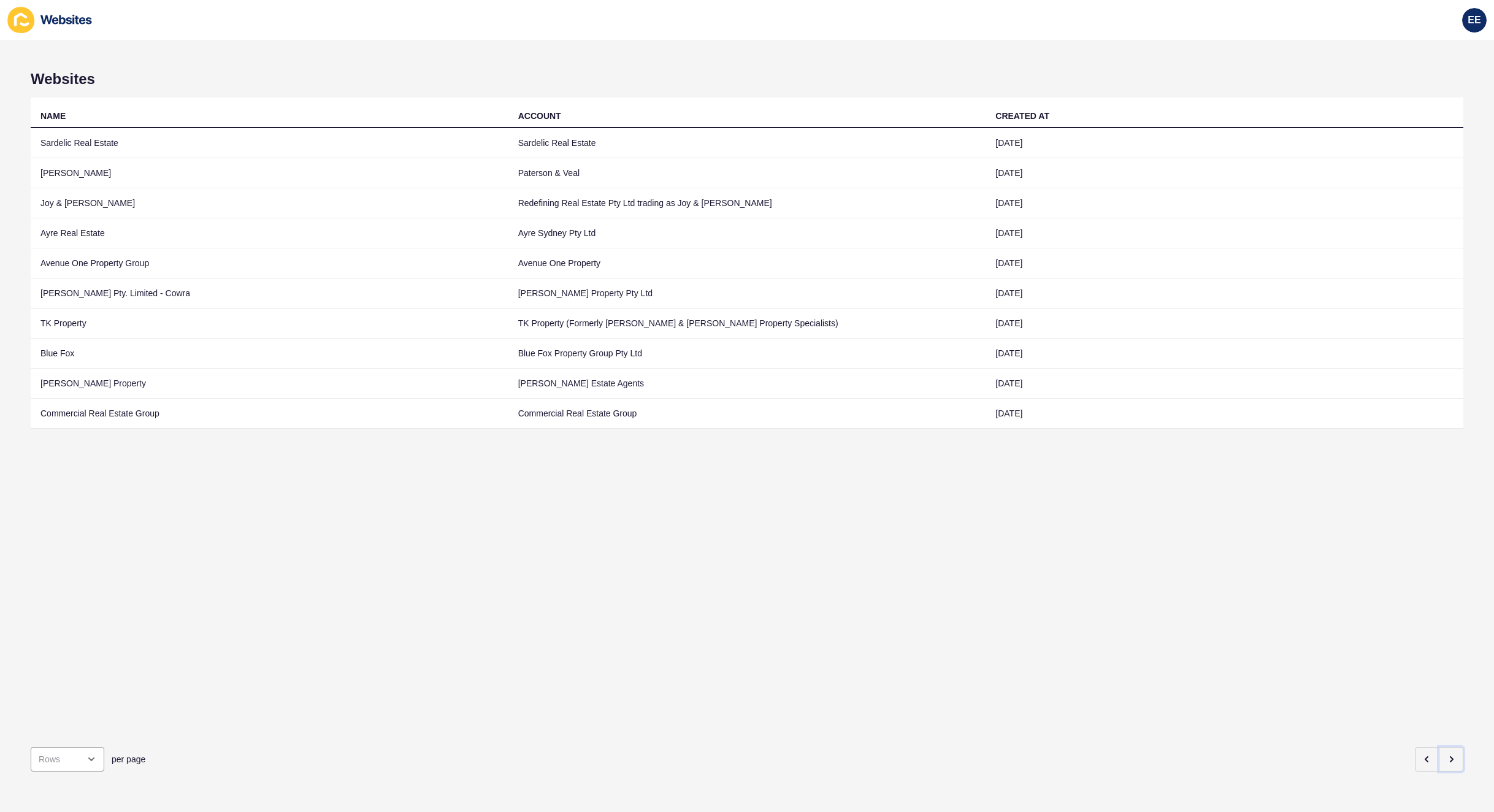
click at [1444, 747] on button "button" at bounding box center [1451, 759] width 25 height 25
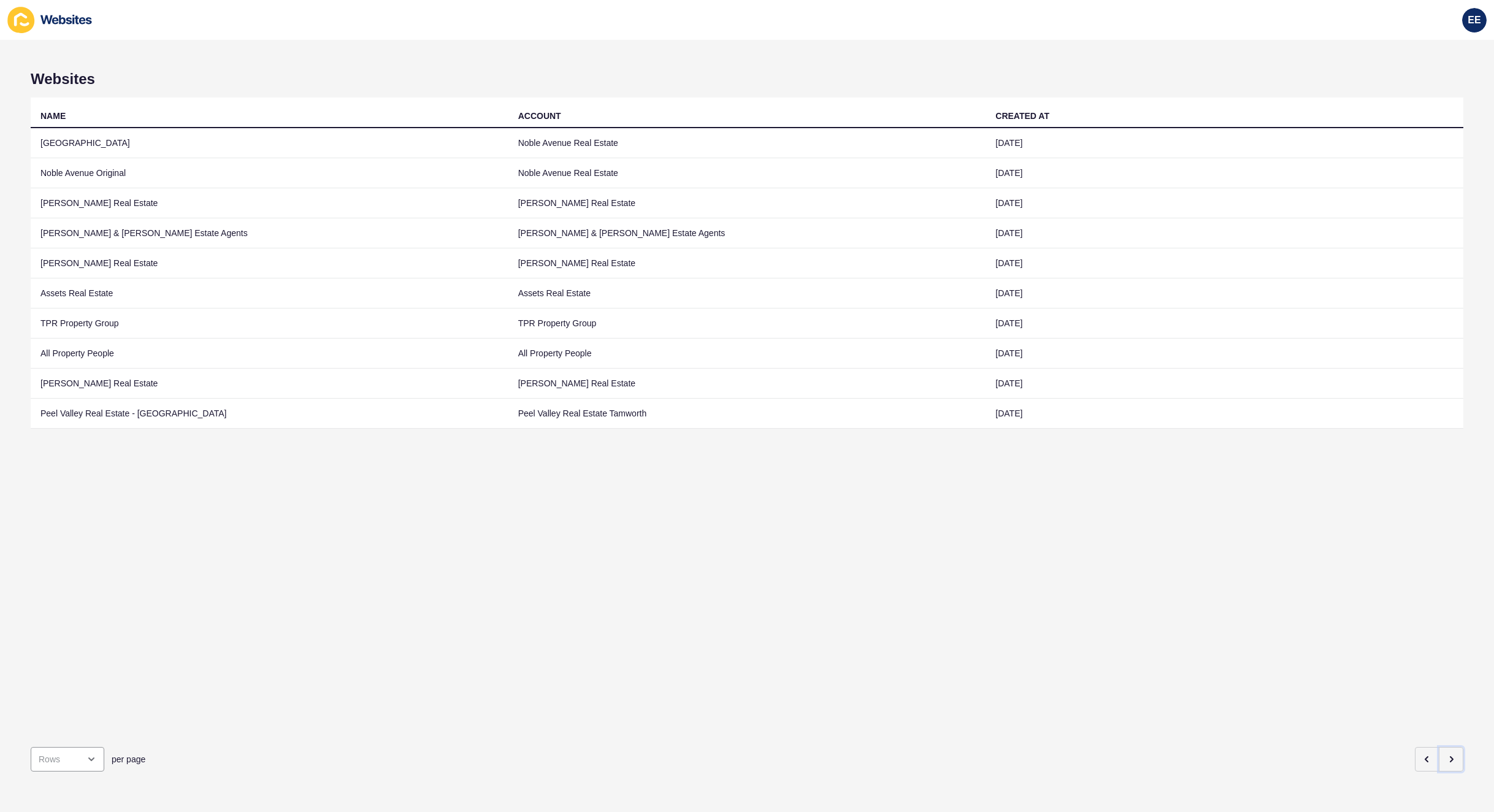
click at [1444, 747] on button "button" at bounding box center [1451, 759] width 25 height 25
click at [1448, 747] on button "button" at bounding box center [1451, 759] width 25 height 25
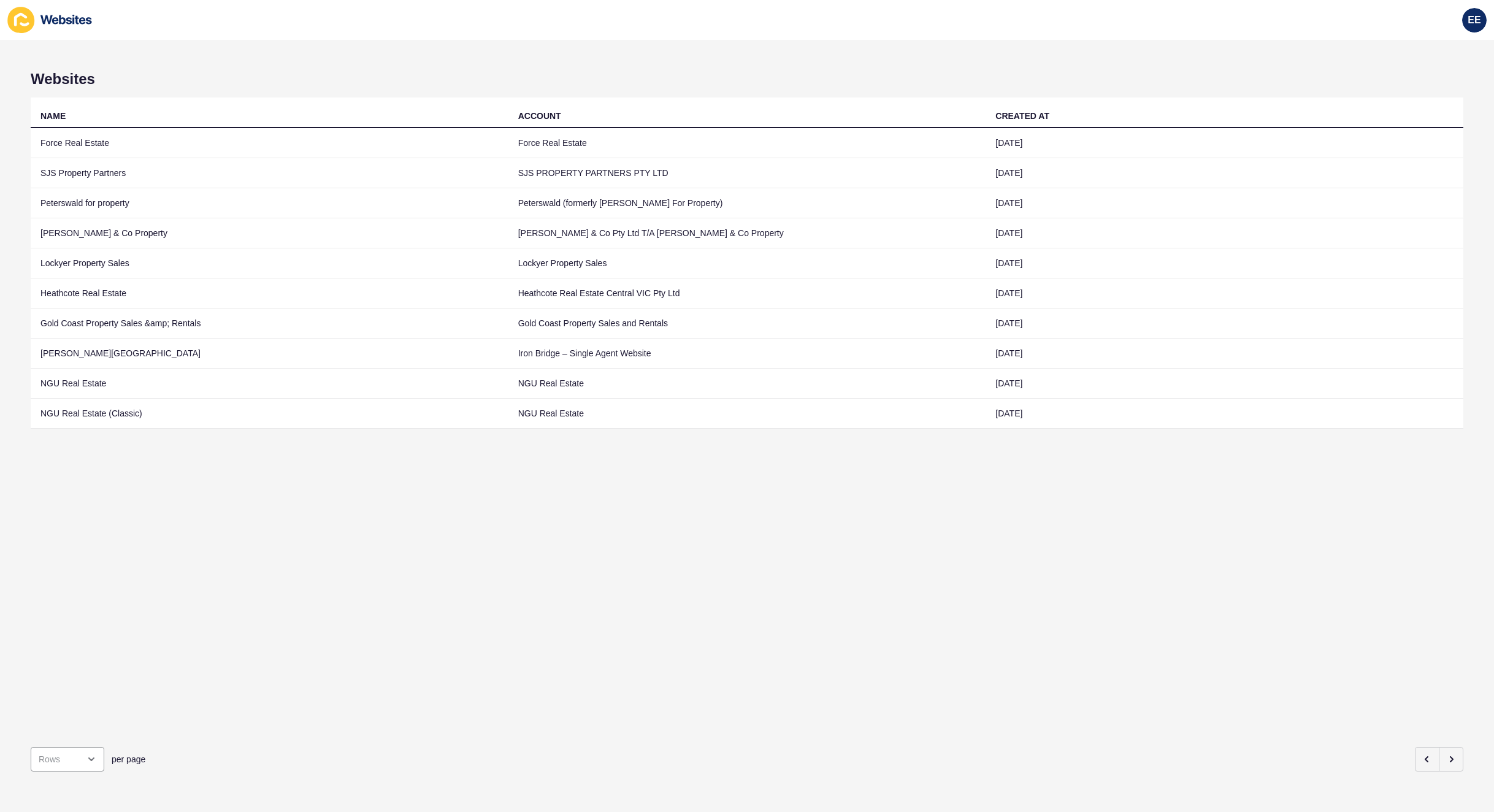
click at [96, 236] on td "[PERSON_NAME] & Co Property" at bounding box center [269, 233] width 478 height 30
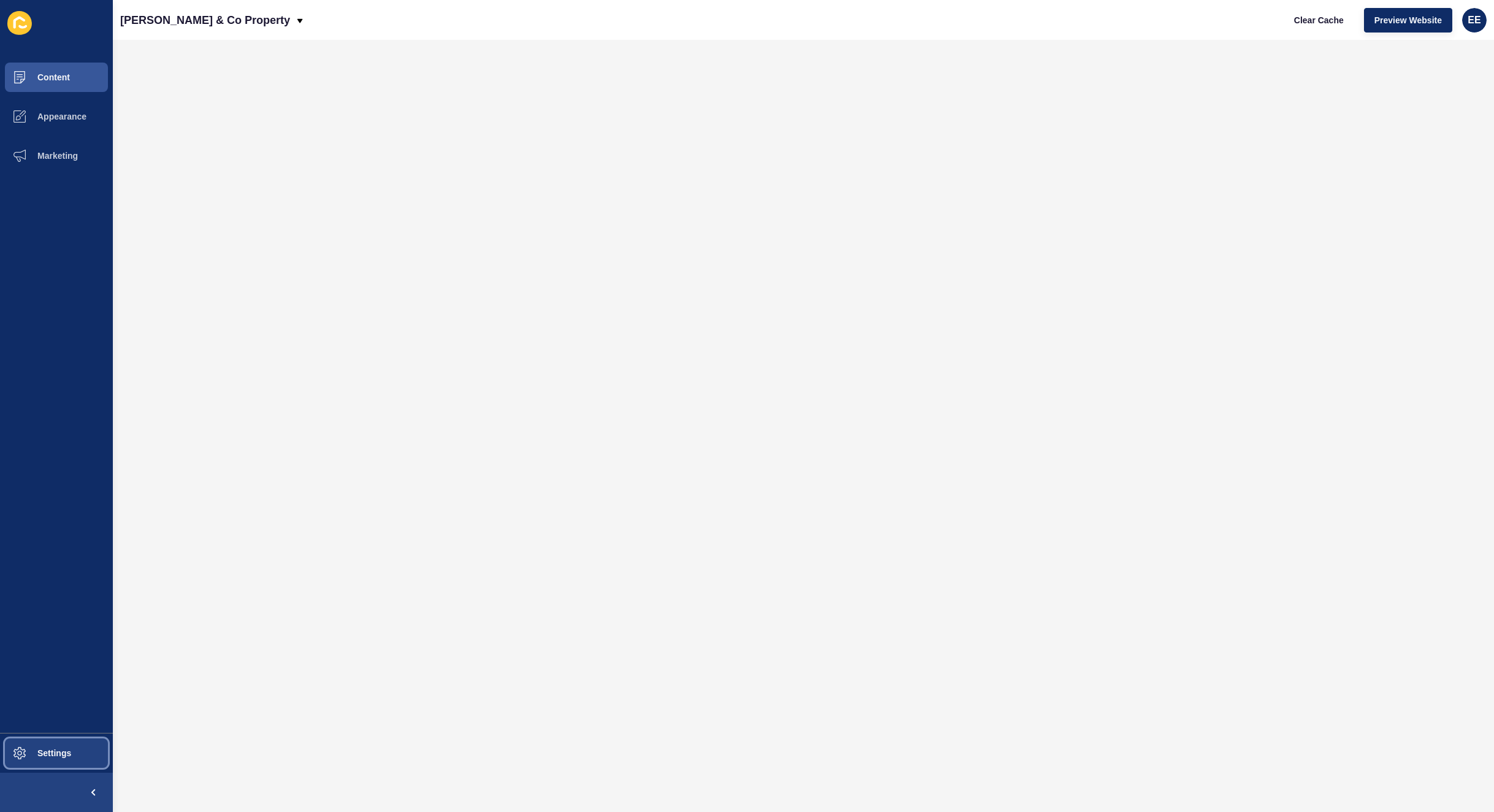
click at [56, 751] on span "Settings" at bounding box center [34, 752] width 73 height 9
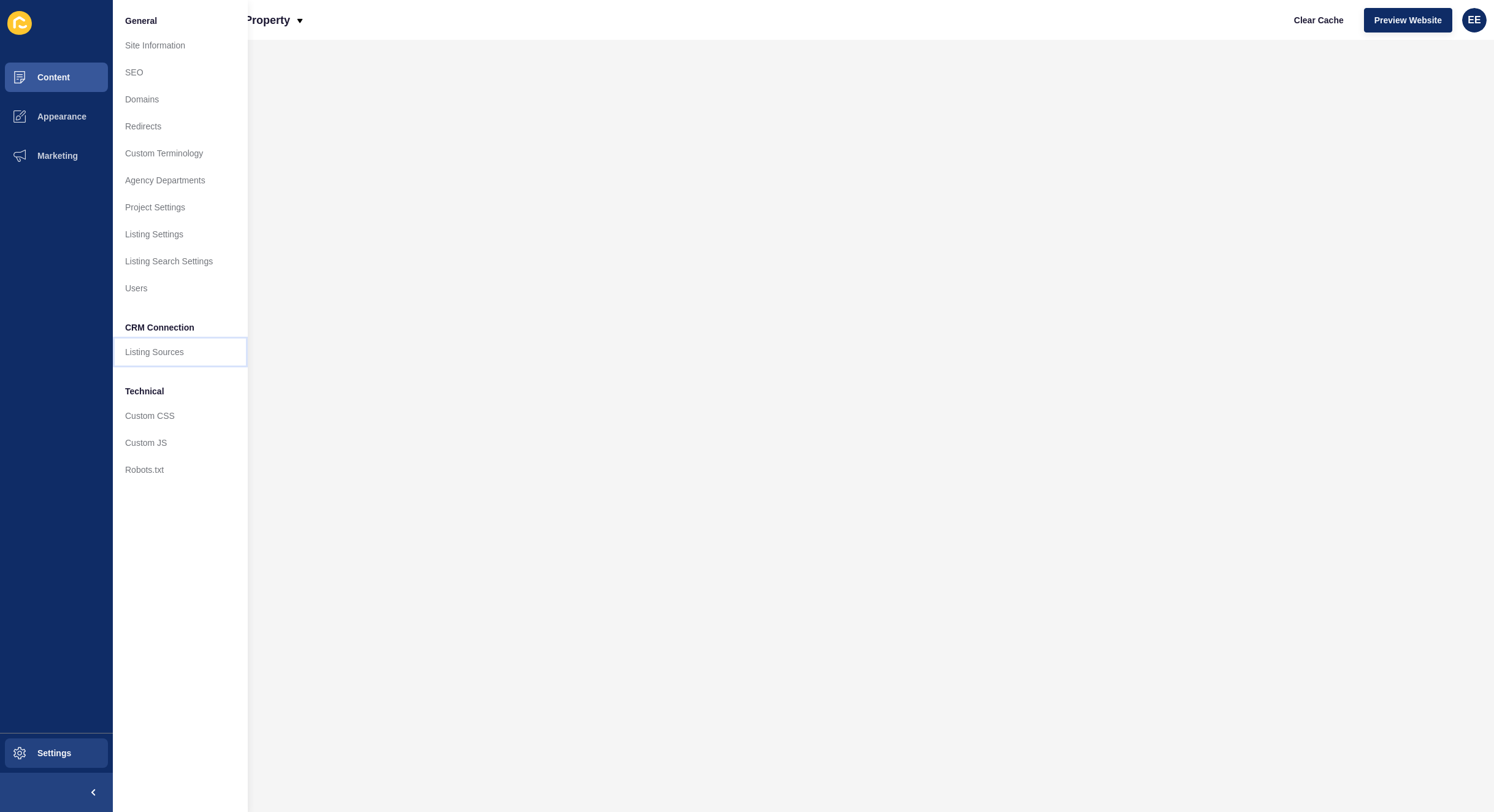
click at [185, 343] on link "Listing Sources" at bounding box center [180, 352] width 135 height 27
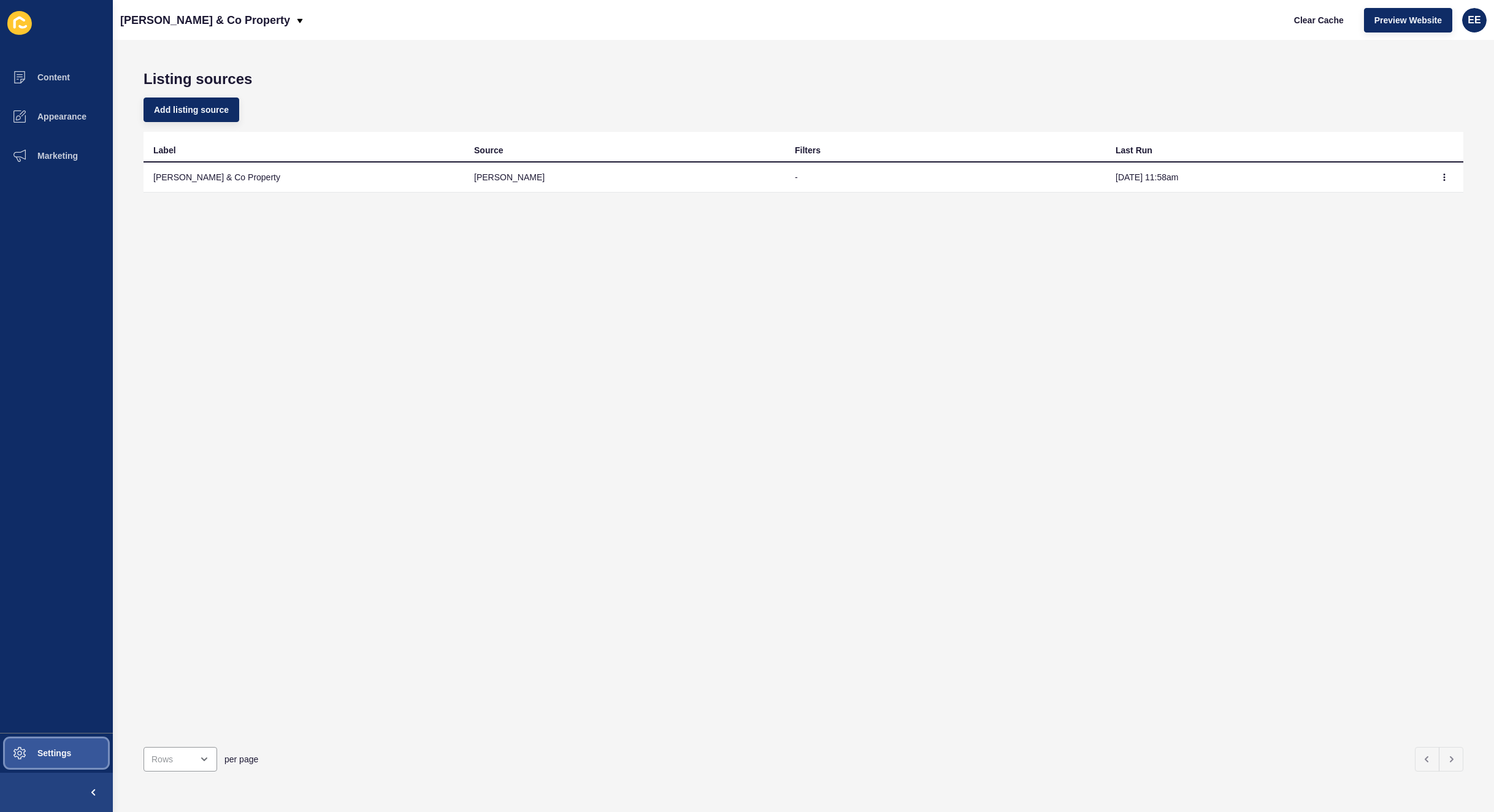
click at [45, 748] on span "Settings" at bounding box center [34, 752] width 73 height 9
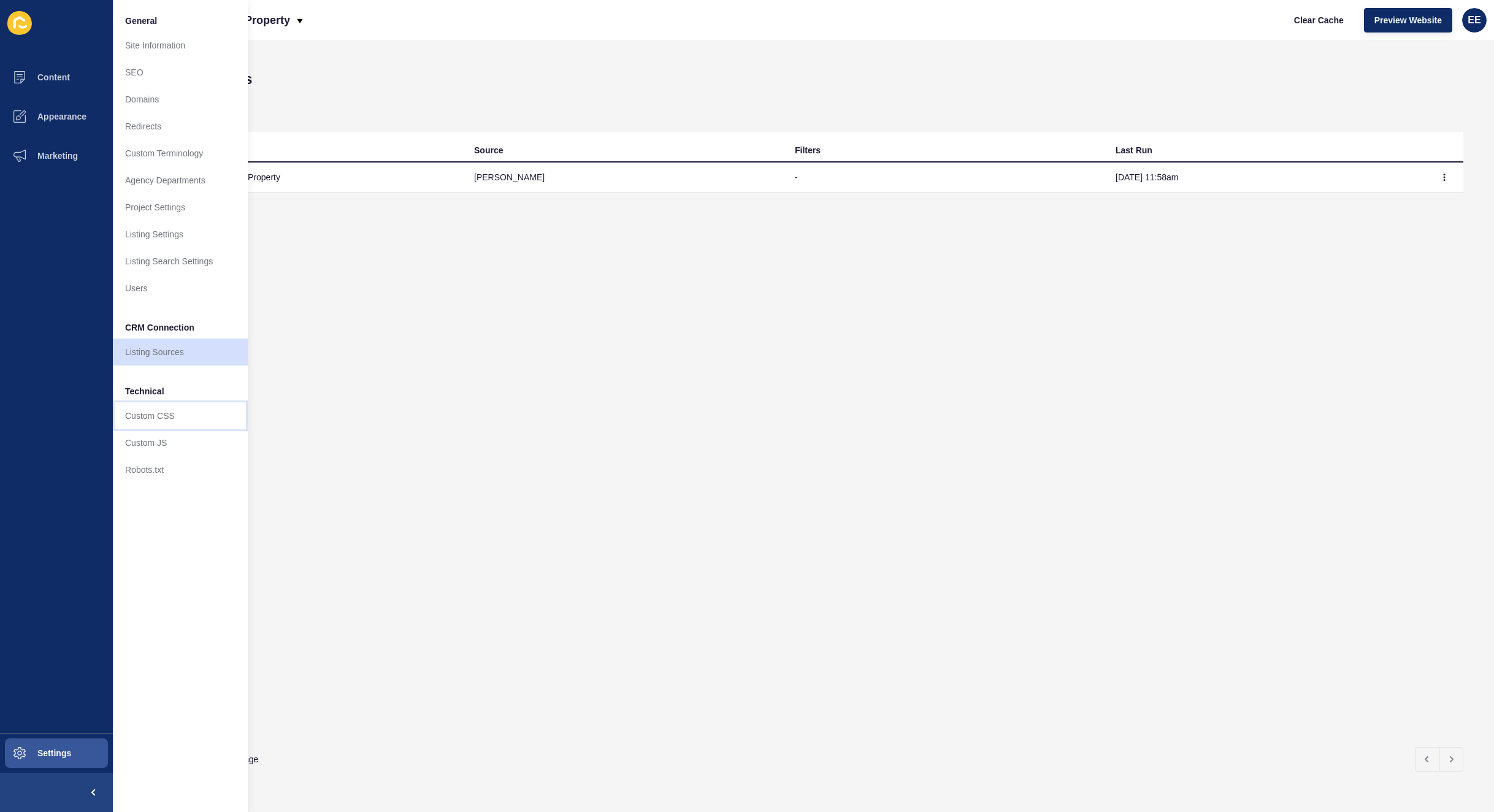
click at [153, 419] on link "Custom CSS" at bounding box center [180, 415] width 135 height 27
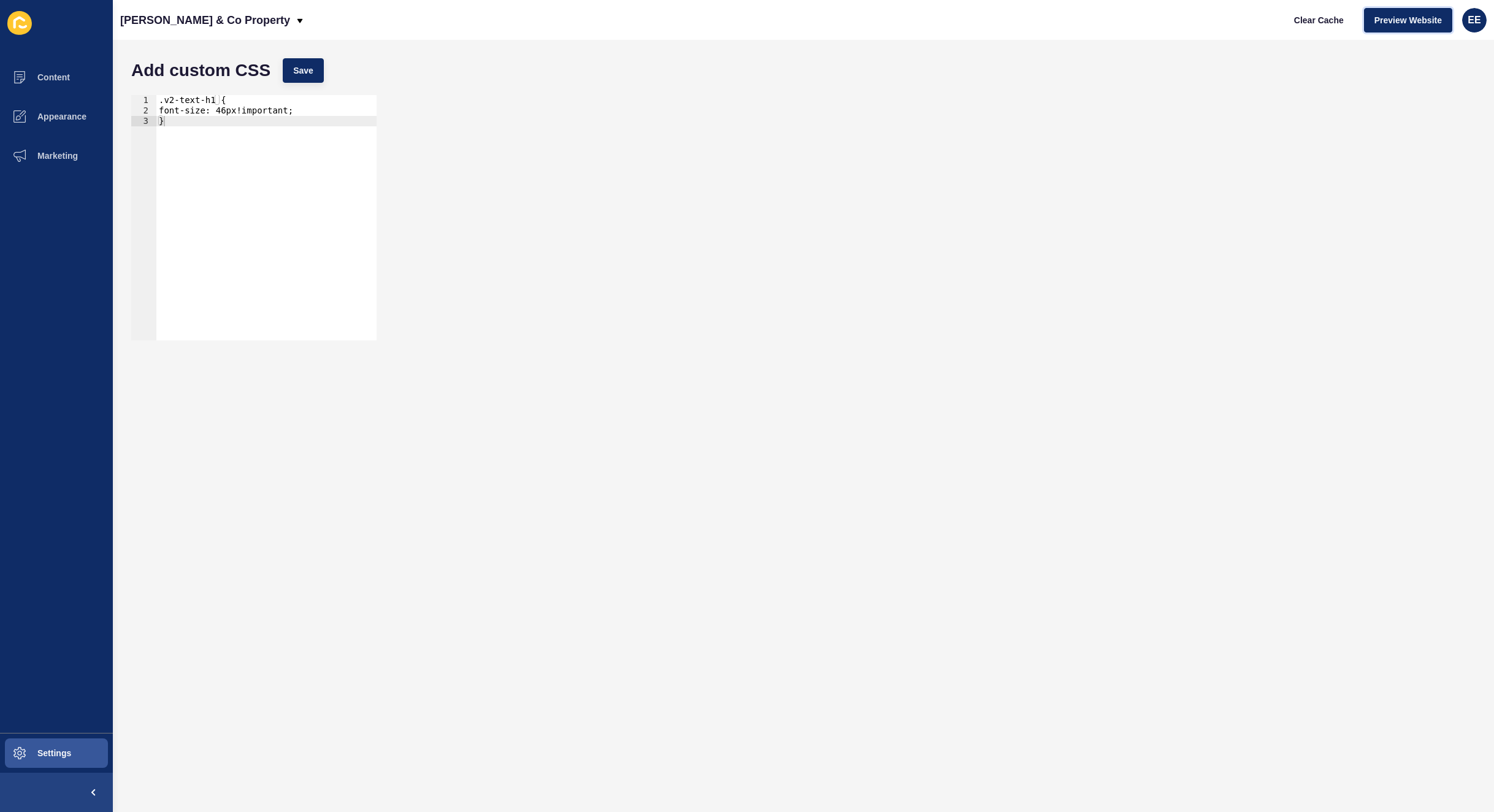
click at [1408, 18] on span "Preview Website" at bounding box center [1408, 20] width 67 height 12
click at [221, 112] on div ".v2-text-h1 { font-size: 46px!important; }" at bounding box center [266, 228] width 220 height 266
type textarea "font-size: 40px!important;"
click at [305, 63] on button "Save" at bounding box center [303, 71] width 41 height 25
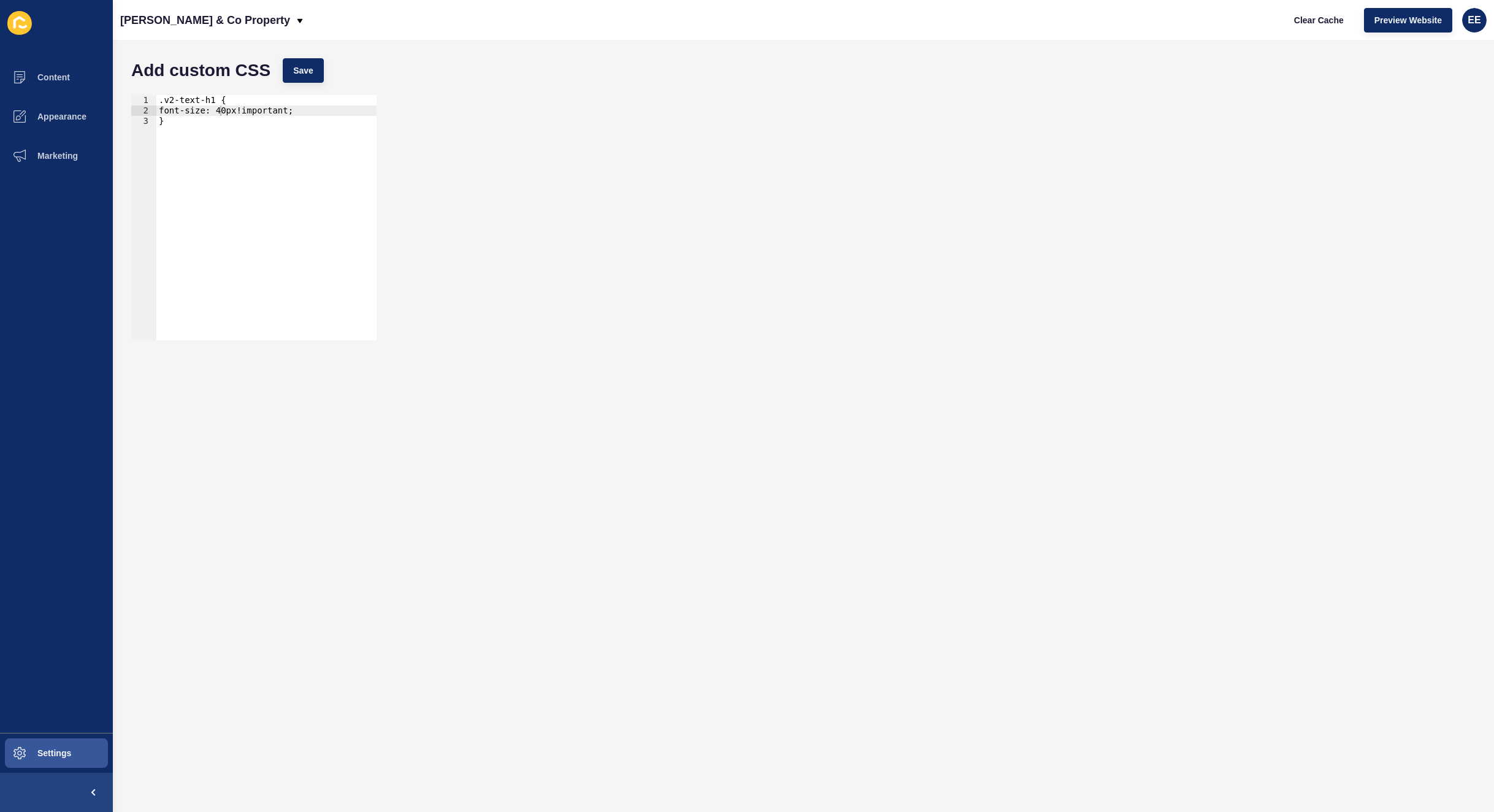
click at [827, 209] on div "font-size: 40px!important; 1 2 3 .v2-text-h1 { font-size: 40px!important; } ההה…" at bounding box center [802, 218] width 1356 height 258
